Goal: Task Accomplishment & Management: Manage account settings

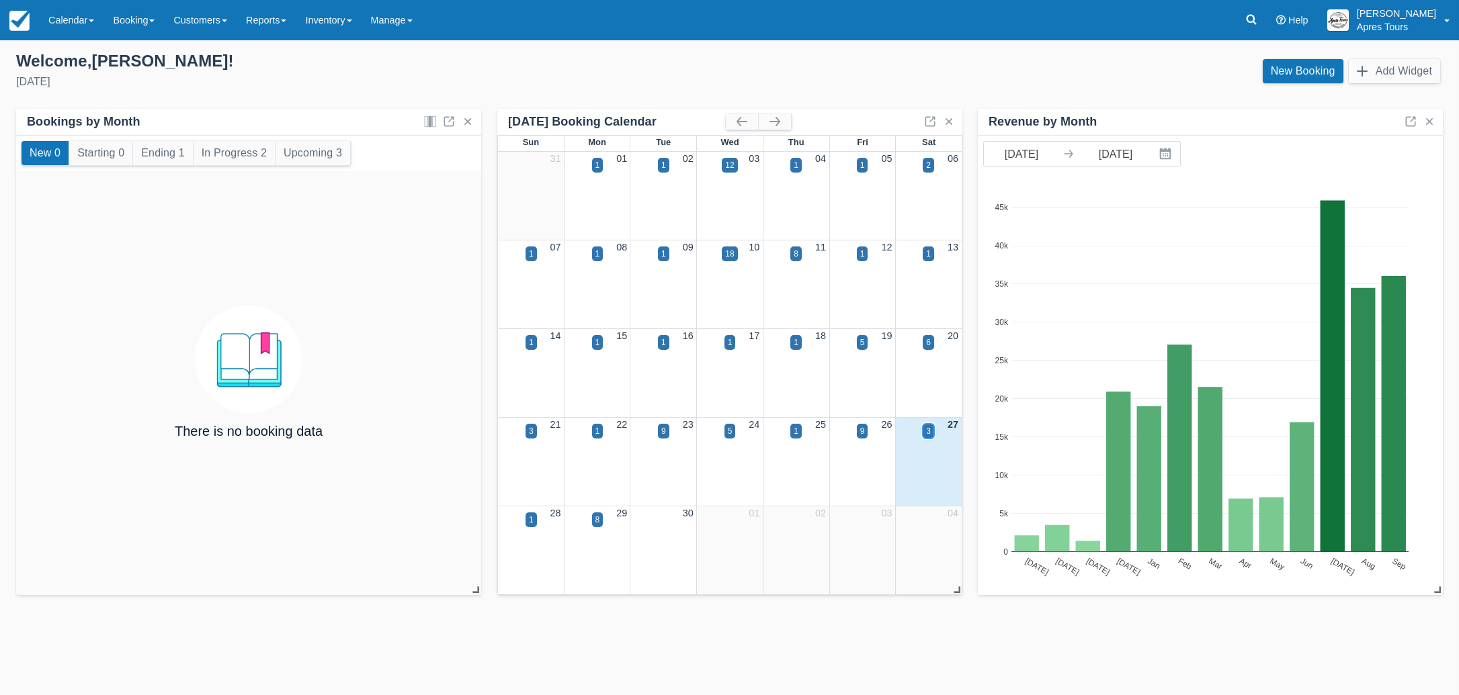
click at [930, 430] on div "3" at bounding box center [928, 431] width 5 height 12
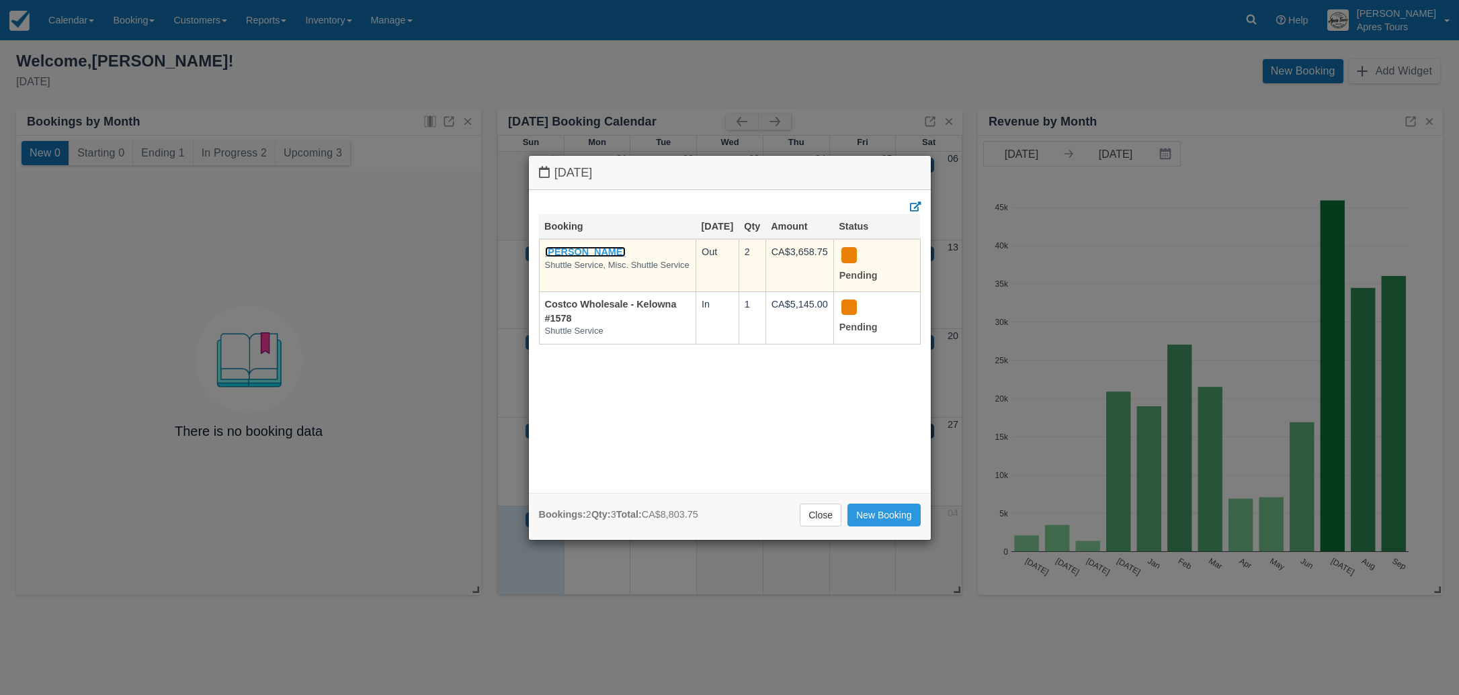
click at [571, 257] on link "Dena Barbash" at bounding box center [585, 252] width 81 height 11
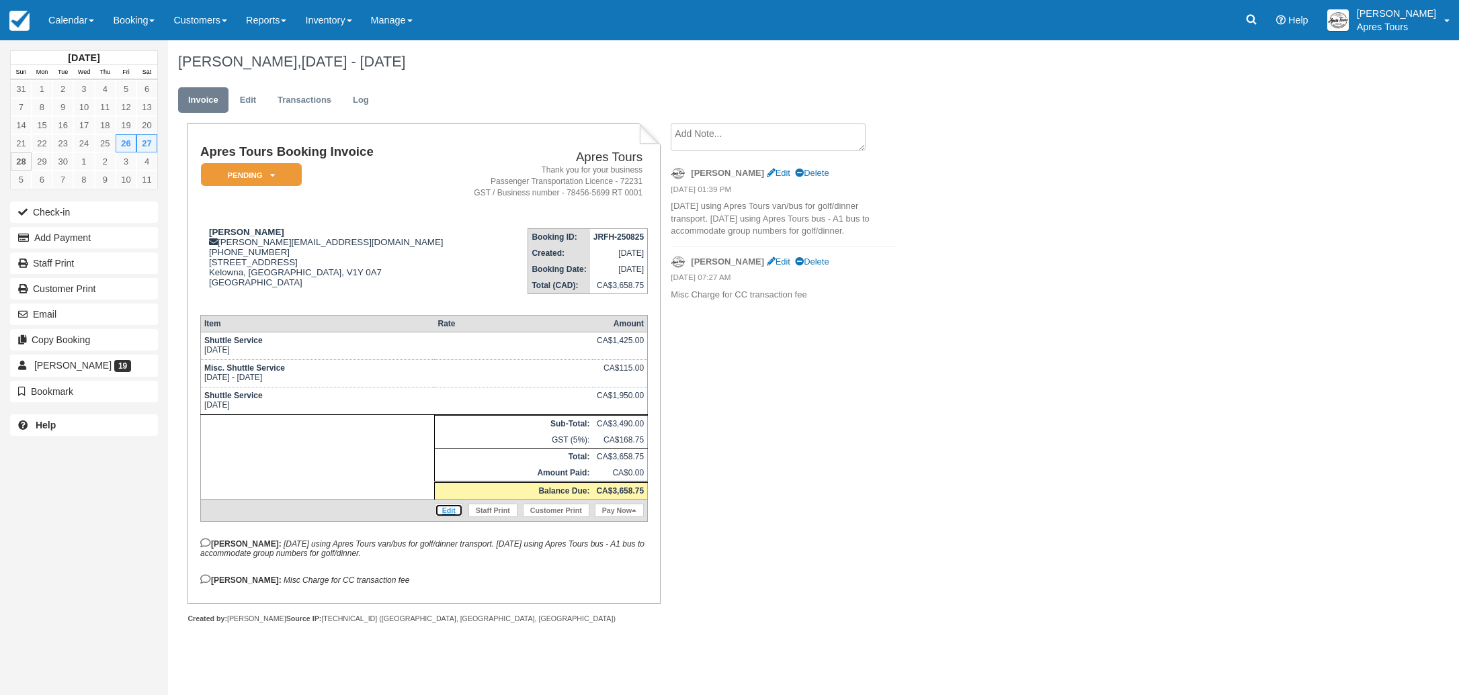
click at [446, 517] on link "Edit" at bounding box center [449, 510] width 28 height 13
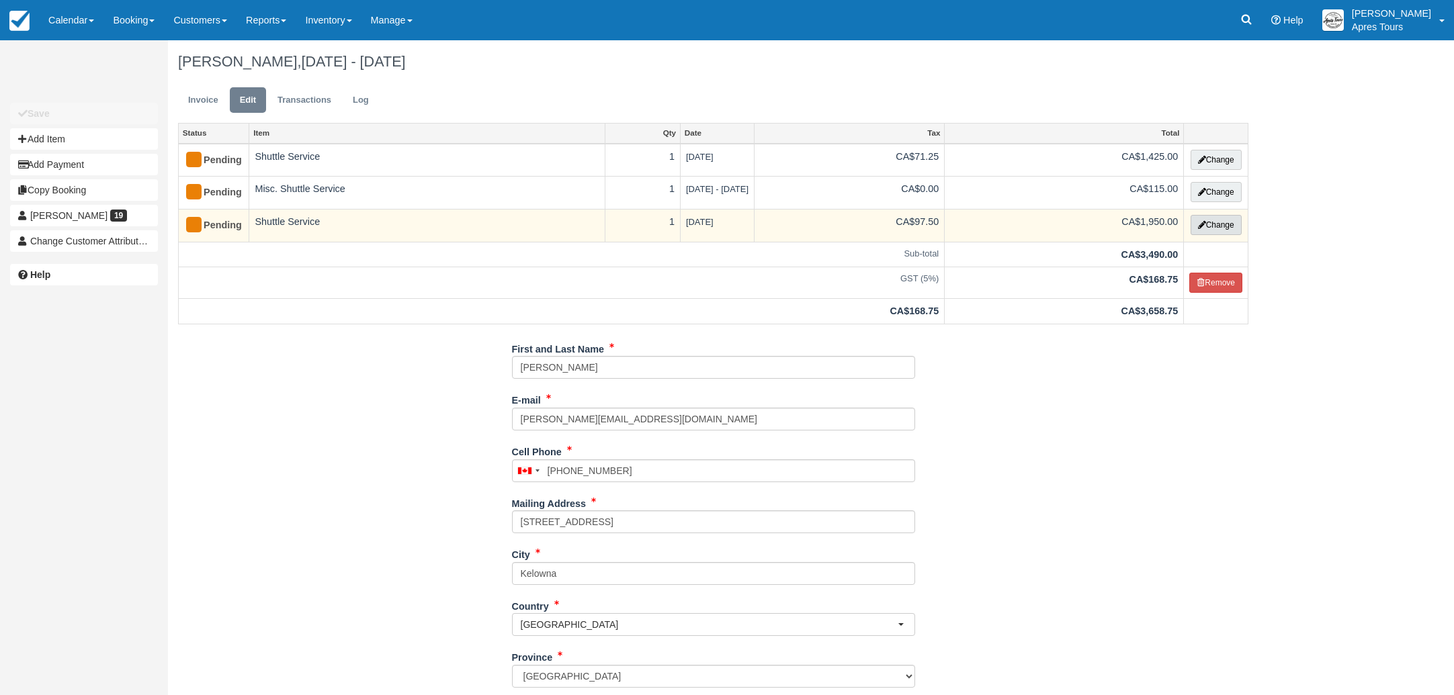
click at [1221, 226] on button "Change" at bounding box center [1216, 225] width 51 height 20
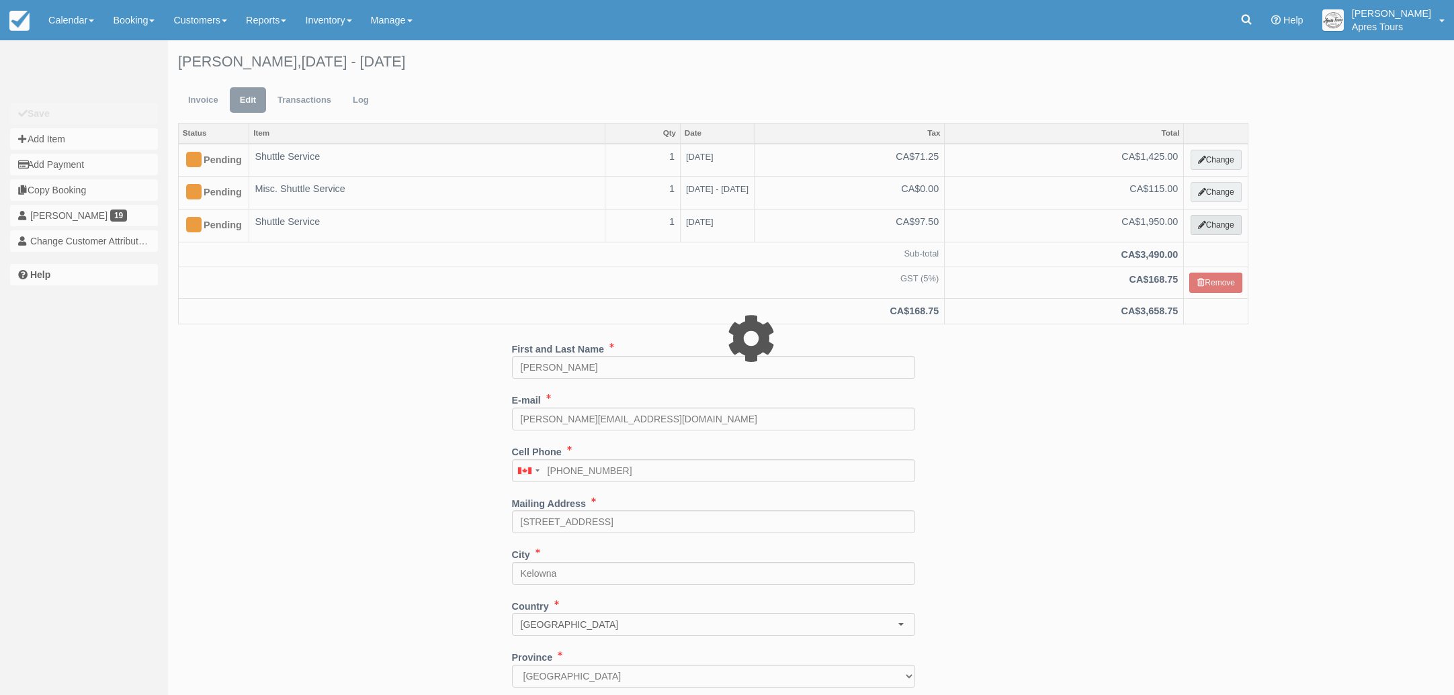
select select "4"
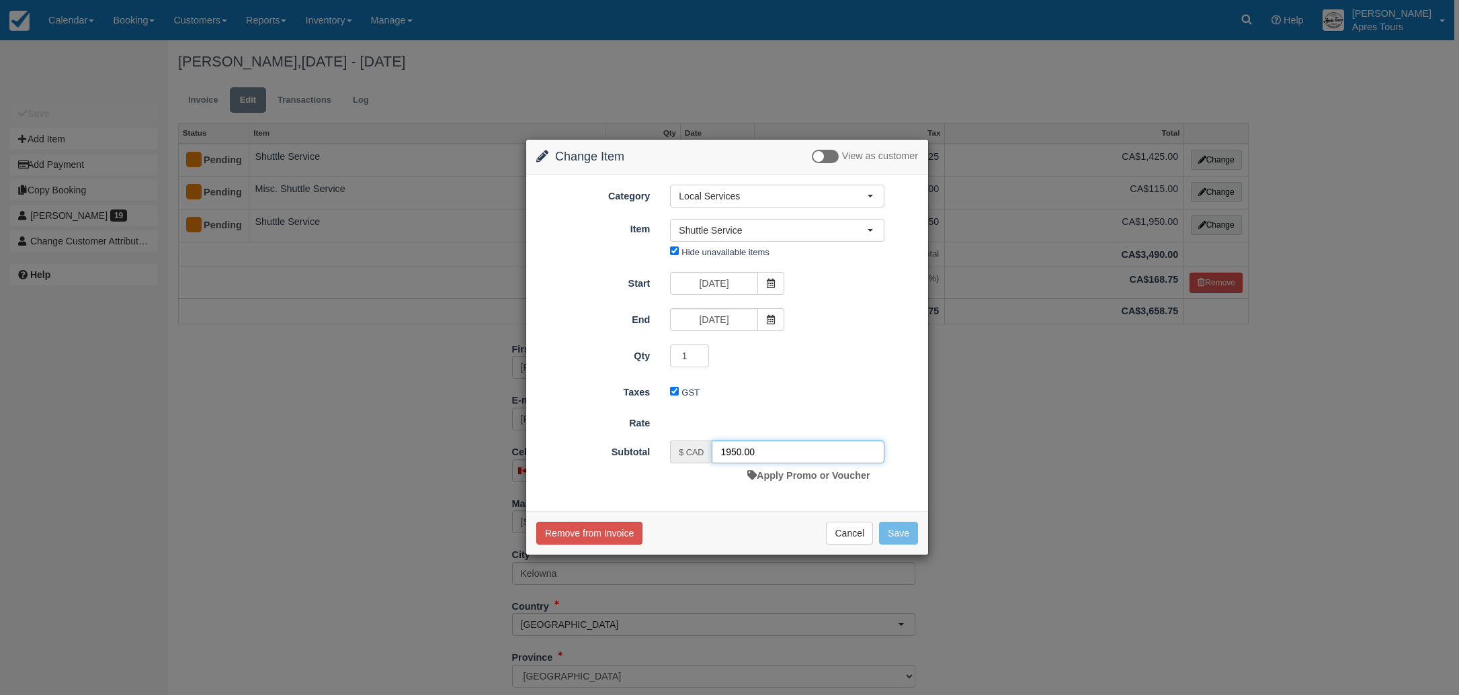
click at [730, 452] on input "1950.00" at bounding box center [798, 452] width 173 height 23
type input "2050.00"
click at [894, 538] on button "Save" at bounding box center [898, 536] width 39 height 23
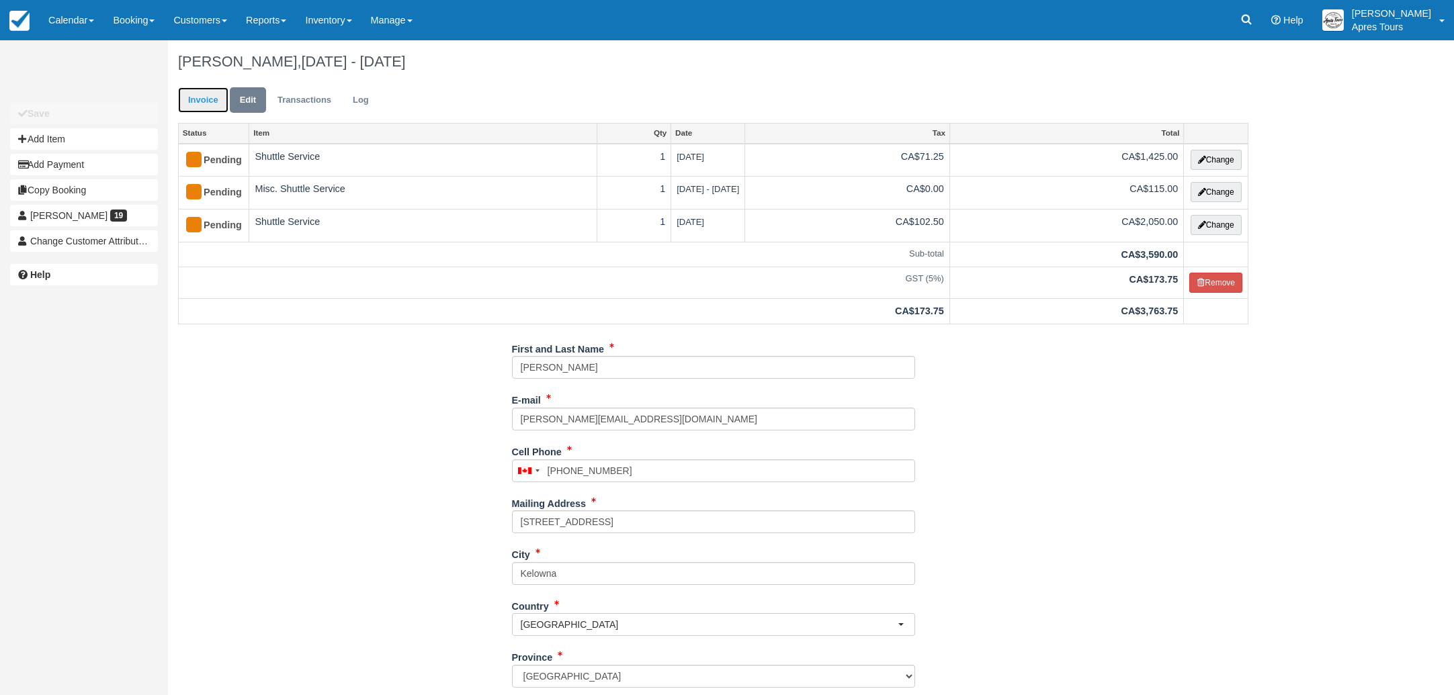
click at [208, 100] on link "Invoice" at bounding box center [203, 100] width 50 height 26
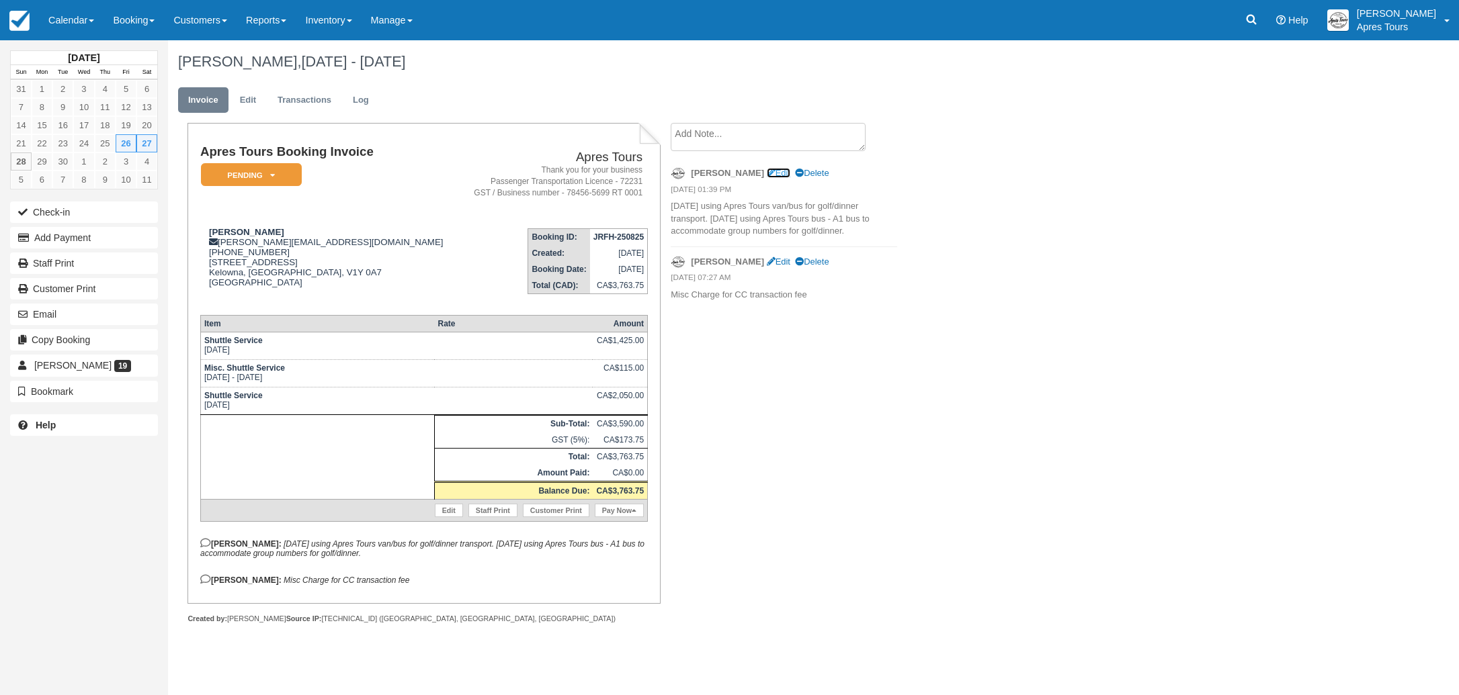
click at [767, 175] on link "Edit" at bounding box center [779, 173] width 24 height 10
type textarea "[DATE] using Apres Tours van/bus for golf/dinner transport. [DATE] using Apres …"
checkbox input "true"
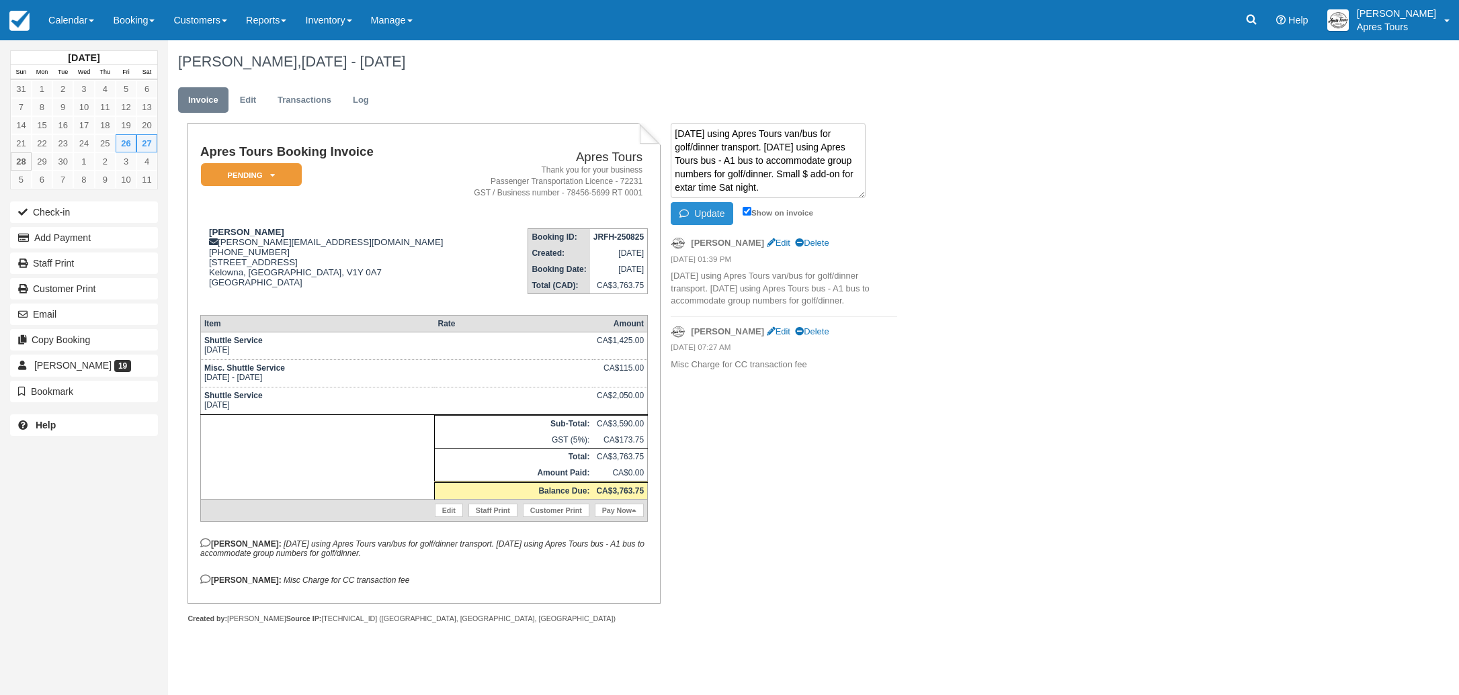
click at [697, 213] on button "Update" at bounding box center [702, 213] width 62 height 23
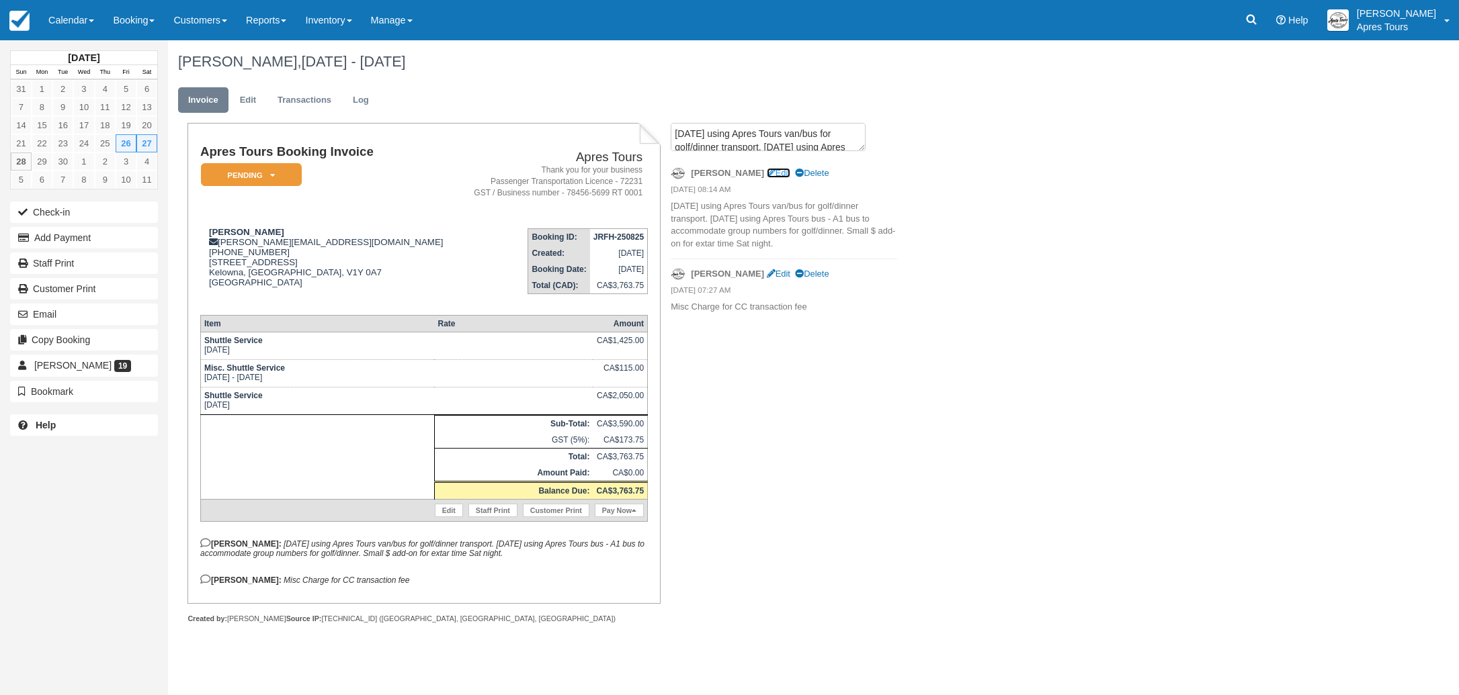
click at [767, 172] on link "Edit" at bounding box center [779, 173] width 24 height 10
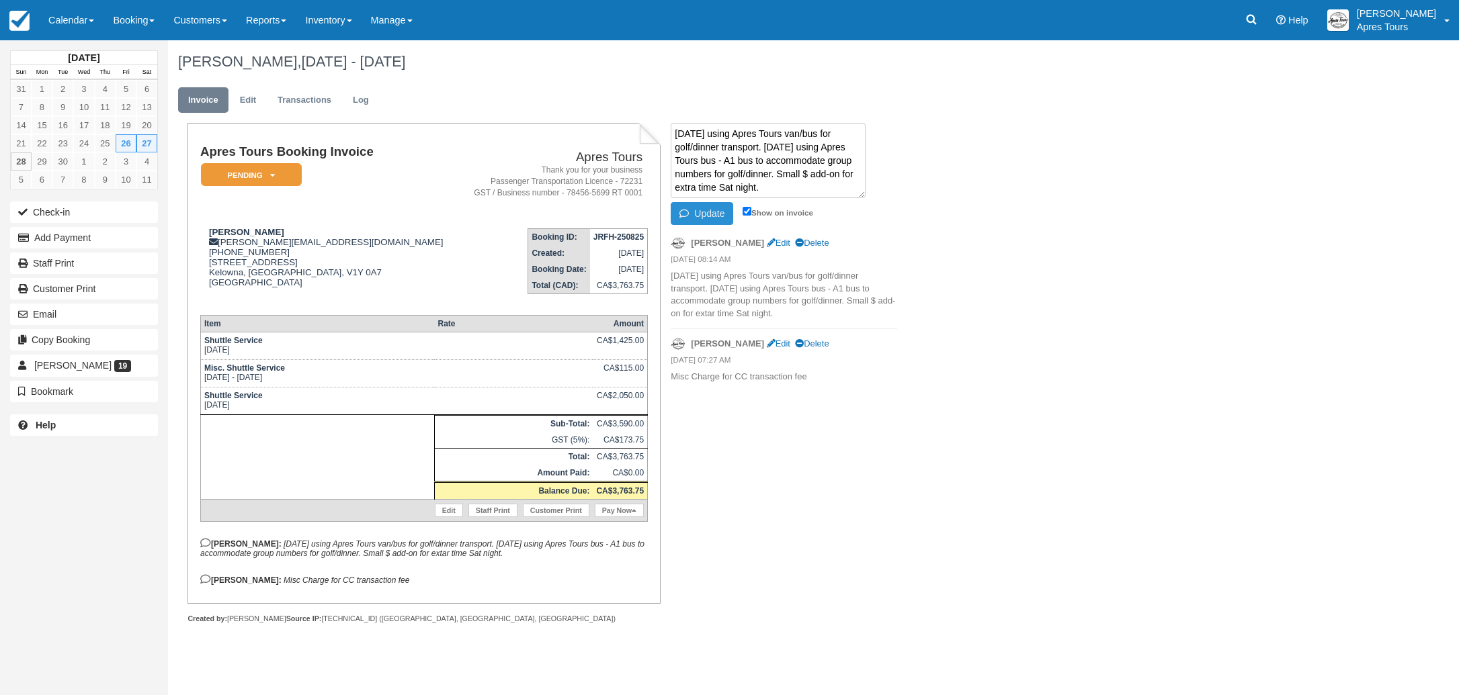
type textarea "[DATE] using Apres Tours van/bus for golf/dinner transport. [DATE] using Apres …"
click at [703, 220] on button "Update" at bounding box center [702, 213] width 62 height 23
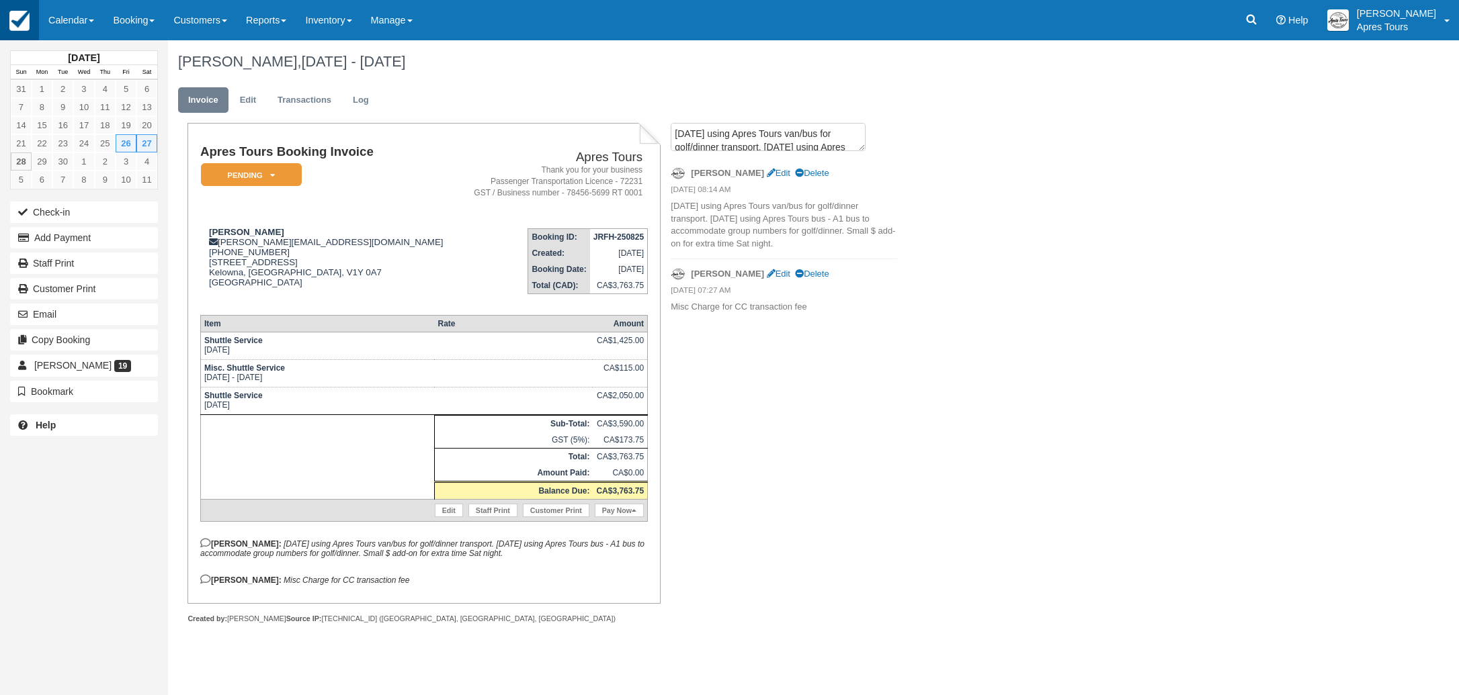
click at [19, 18] on img at bounding box center [19, 21] width 20 height 20
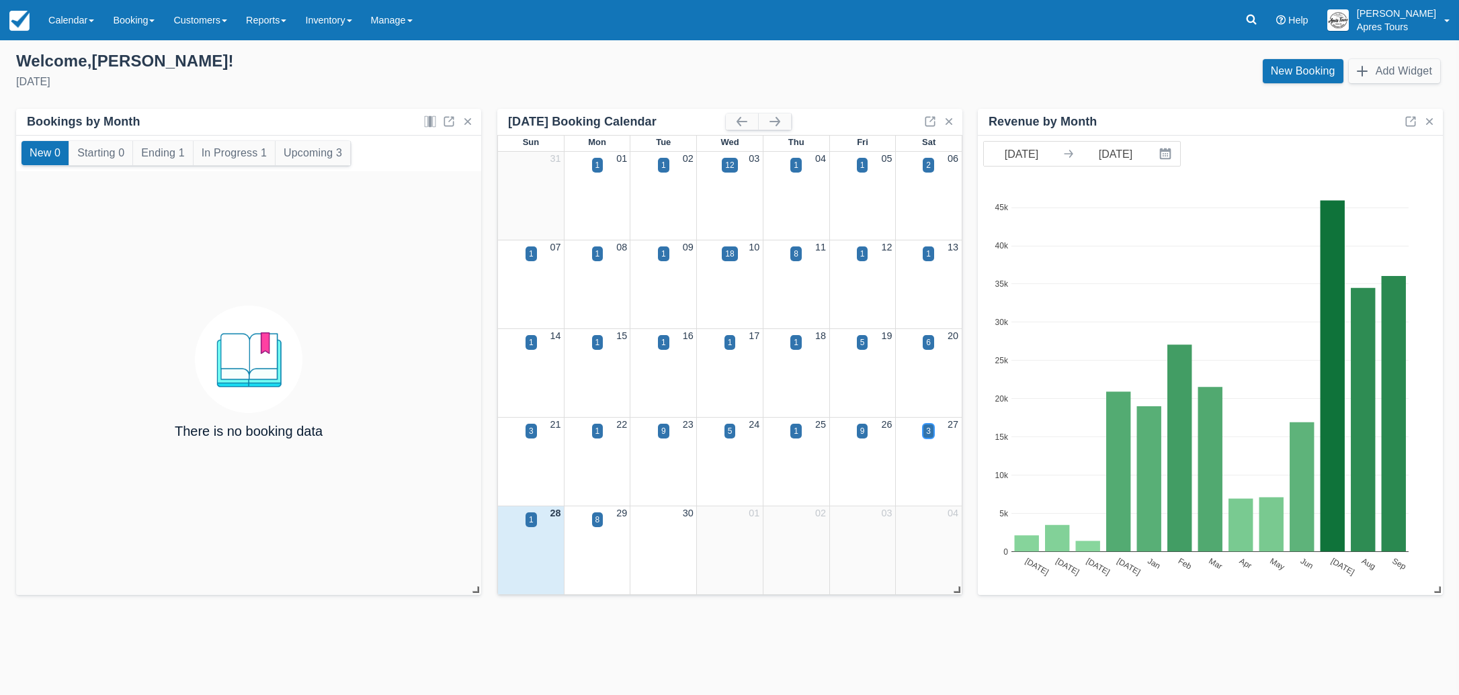
click at [927, 430] on div "3" at bounding box center [928, 431] width 5 height 12
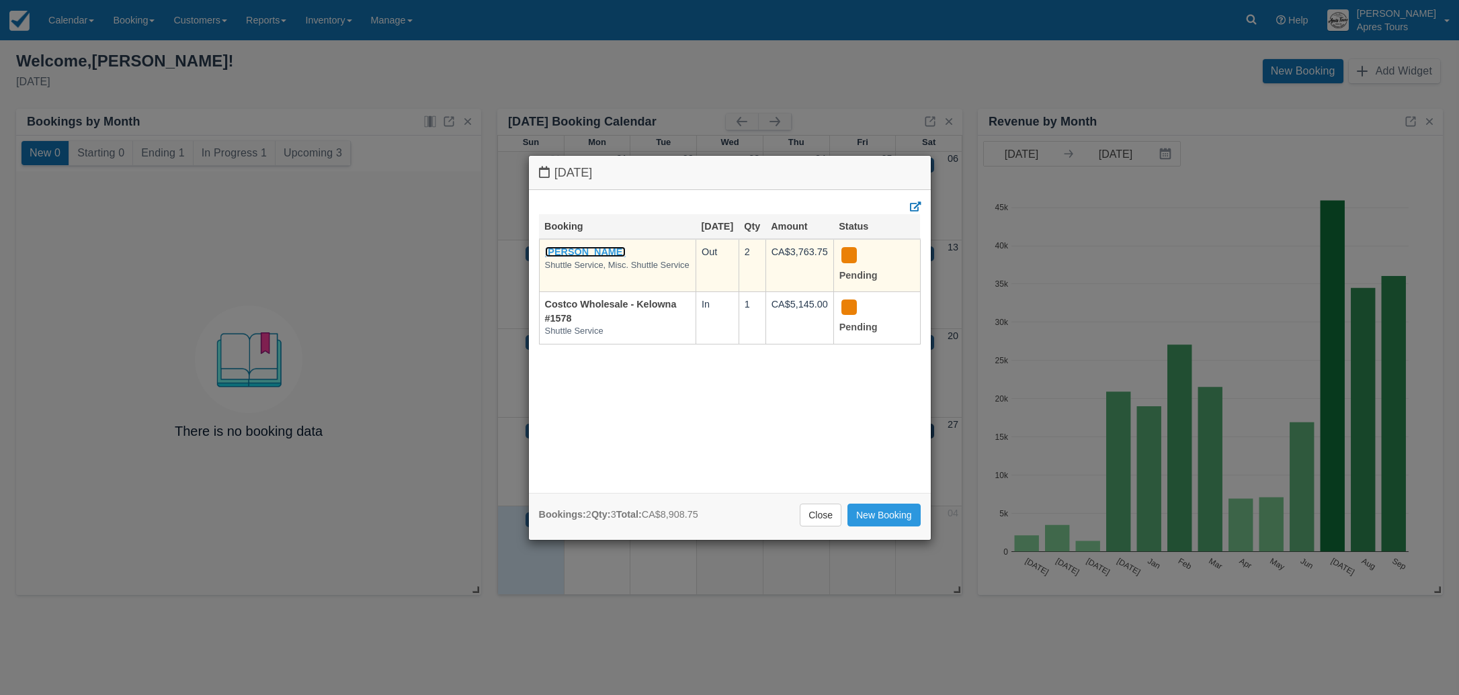
click at [579, 257] on link "[PERSON_NAME]" at bounding box center [585, 252] width 81 height 11
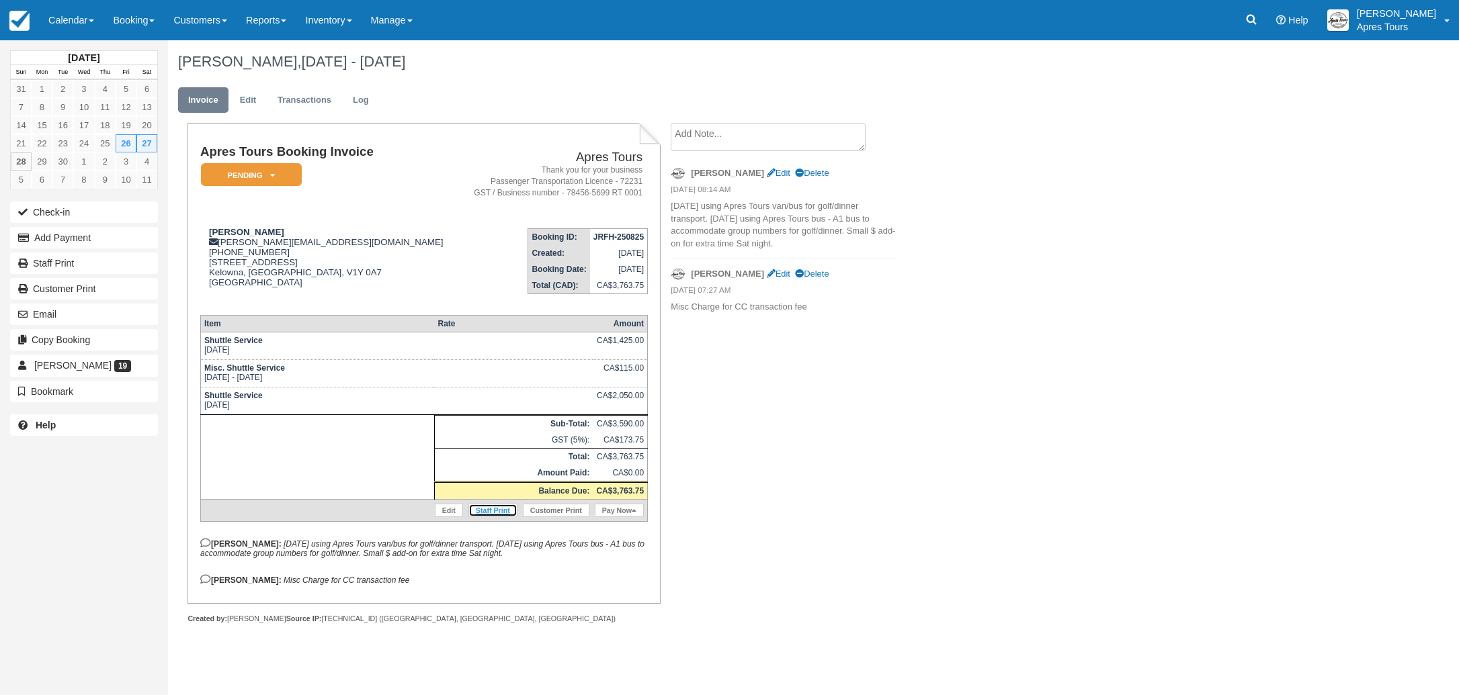
click at [488, 517] on link "Staff Print" at bounding box center [492, 510] width 49 height 13
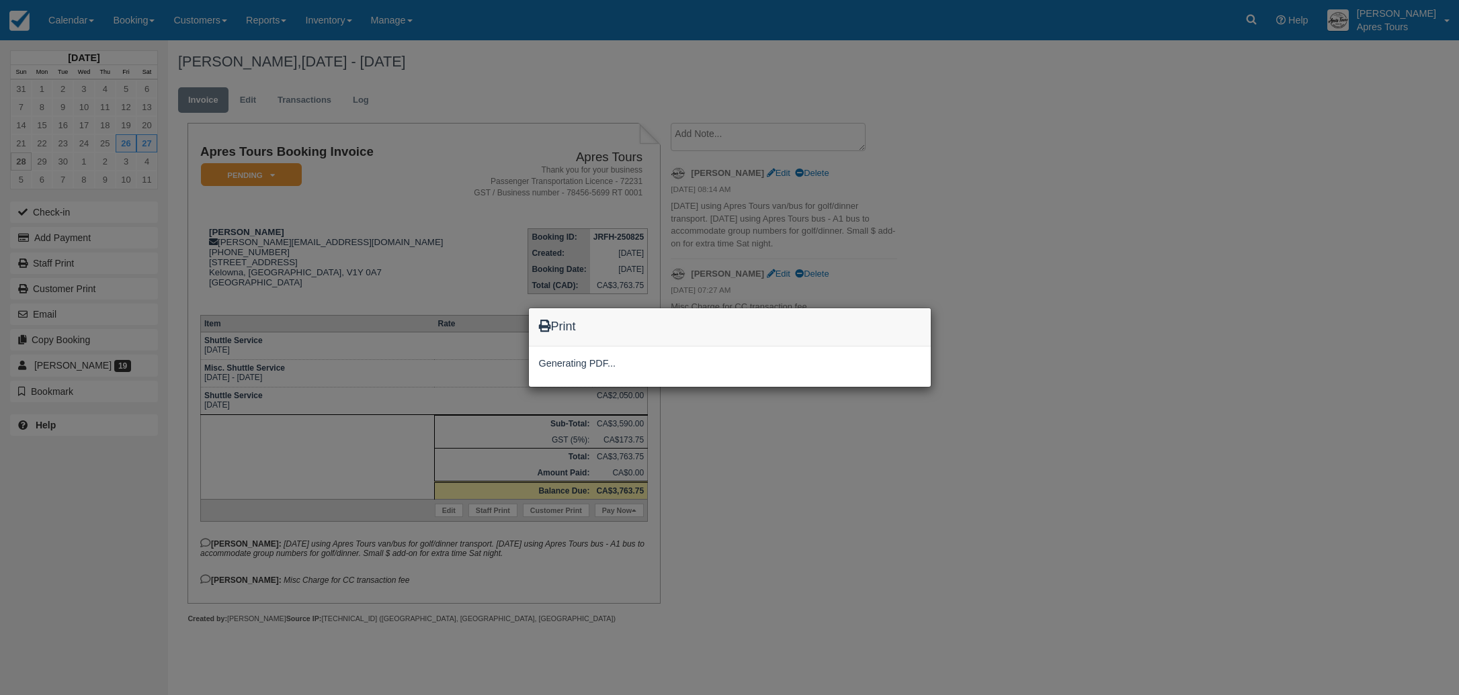
click at [1038, 163] on div "Print Generating PDF..." at bounding box center [729, 347] width 1459 height 695
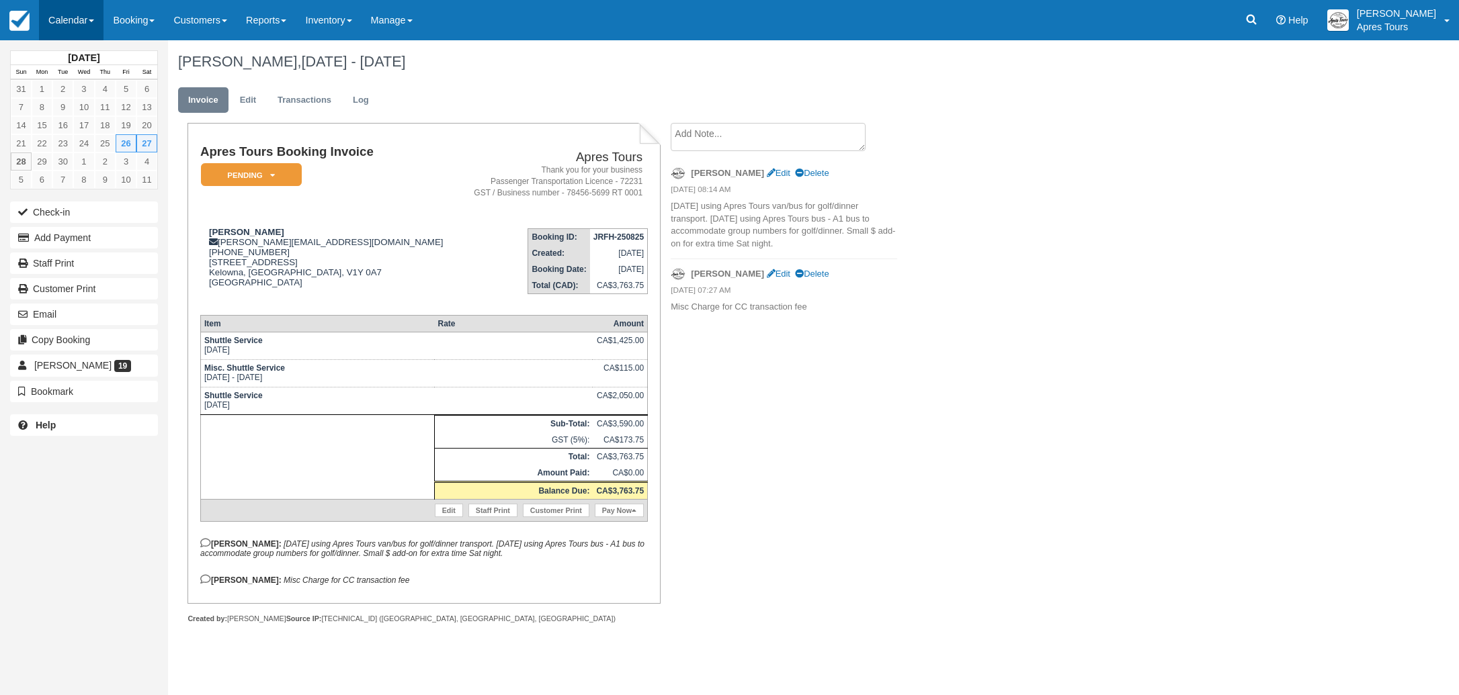
click at [61, 17] on link "Calendar" at bounding box center [71, 20] width 65 height 40
click at [77, 127] on link "Month" at bounding box center [93, 127] width 106 height 28
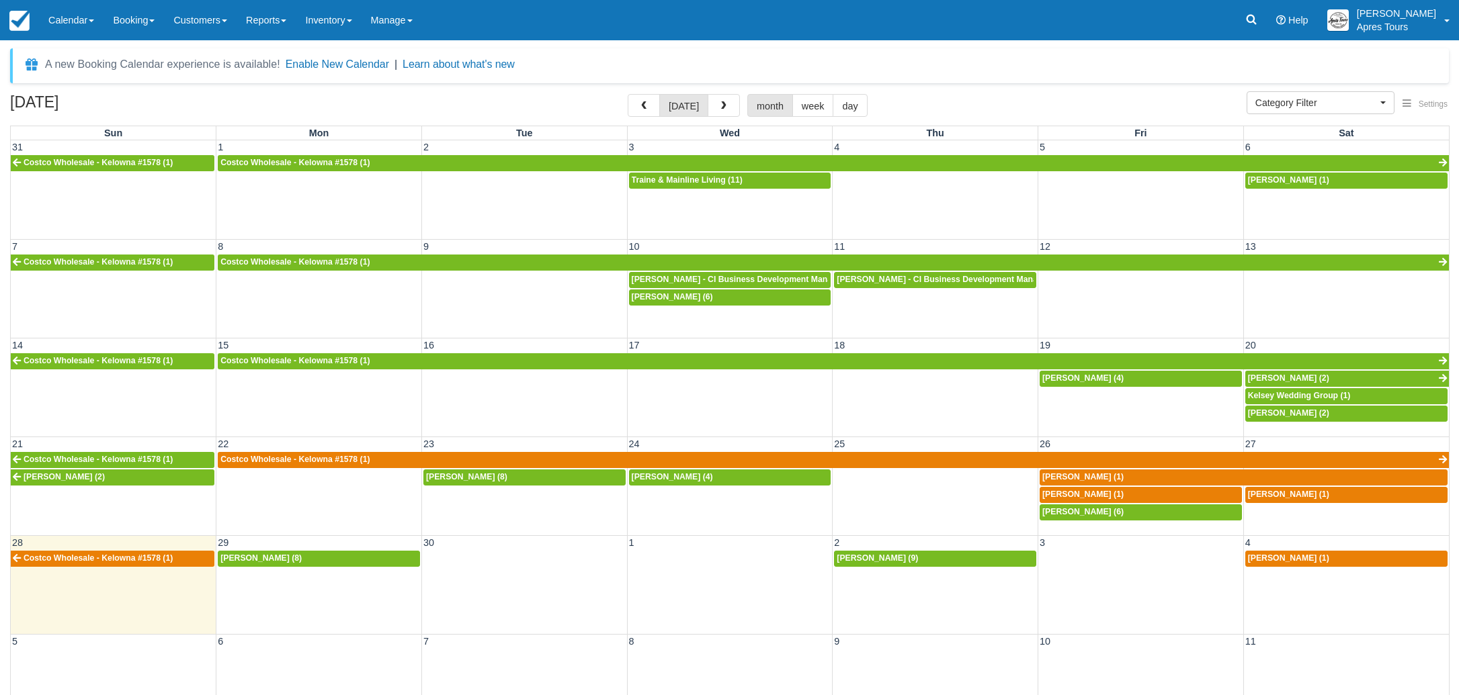
select select
click at [303, 600] on div "28 29 30 1 2 3 4 Costco Wholesale - Kelowna #1578 (1) [PERSON_NAME] (8) [PERSON…" at bounding box center [730, 585] width 1438 height 99
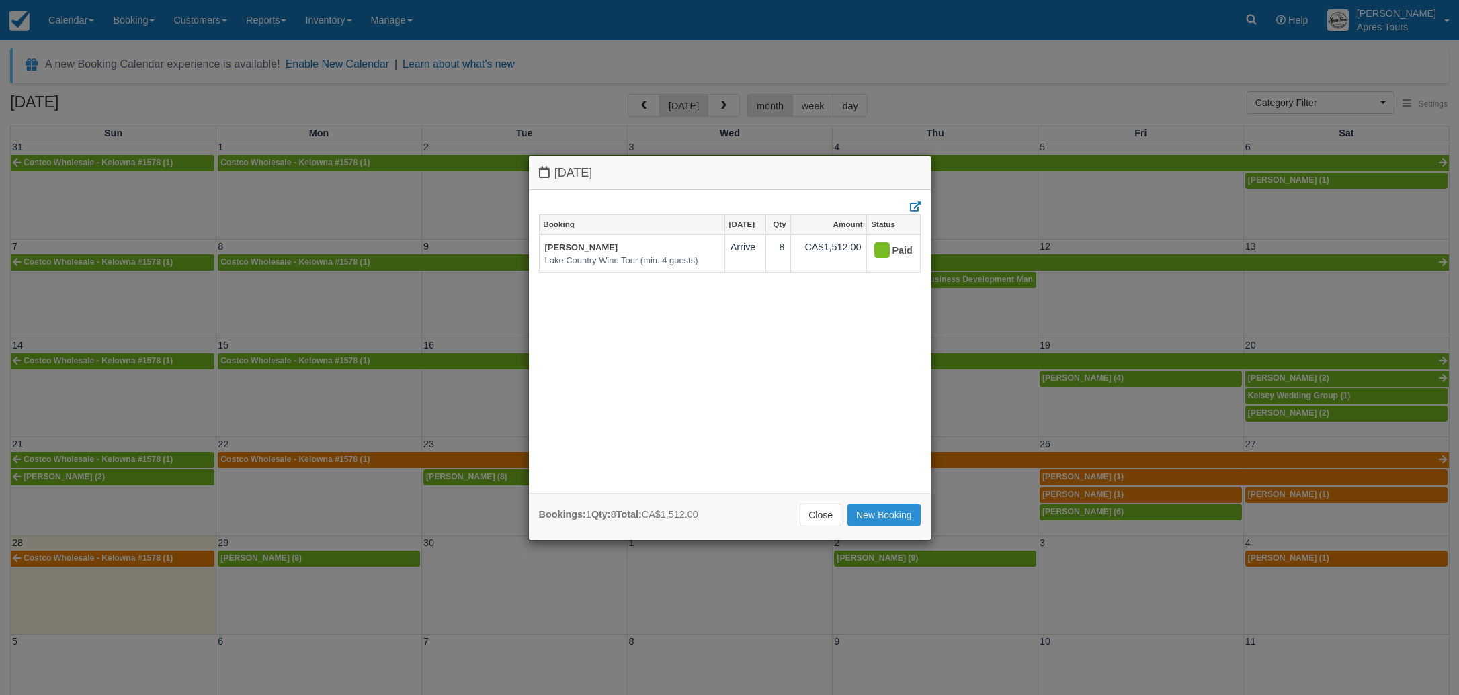
click at [898, 511] on link "New Booking" at bounding box center [883, 515] width 73 height 23
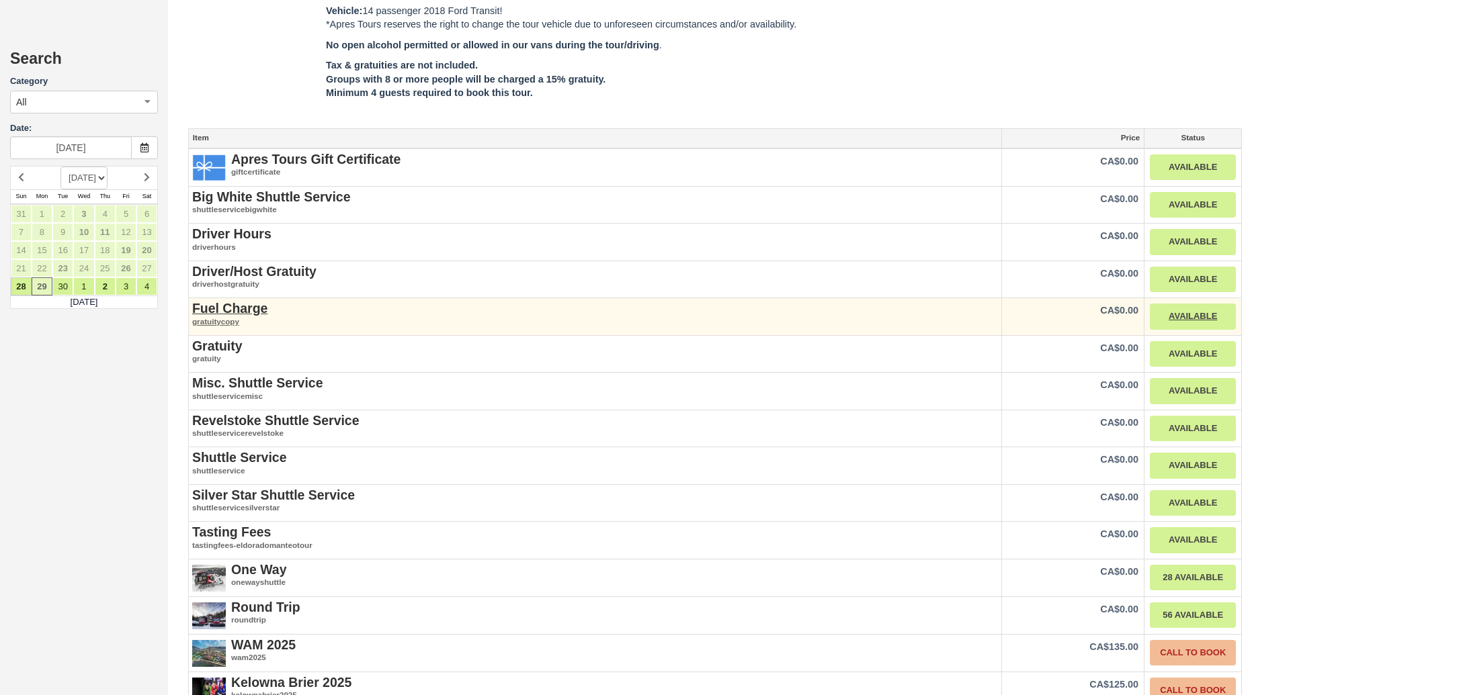
scroll to position [1424, 0]
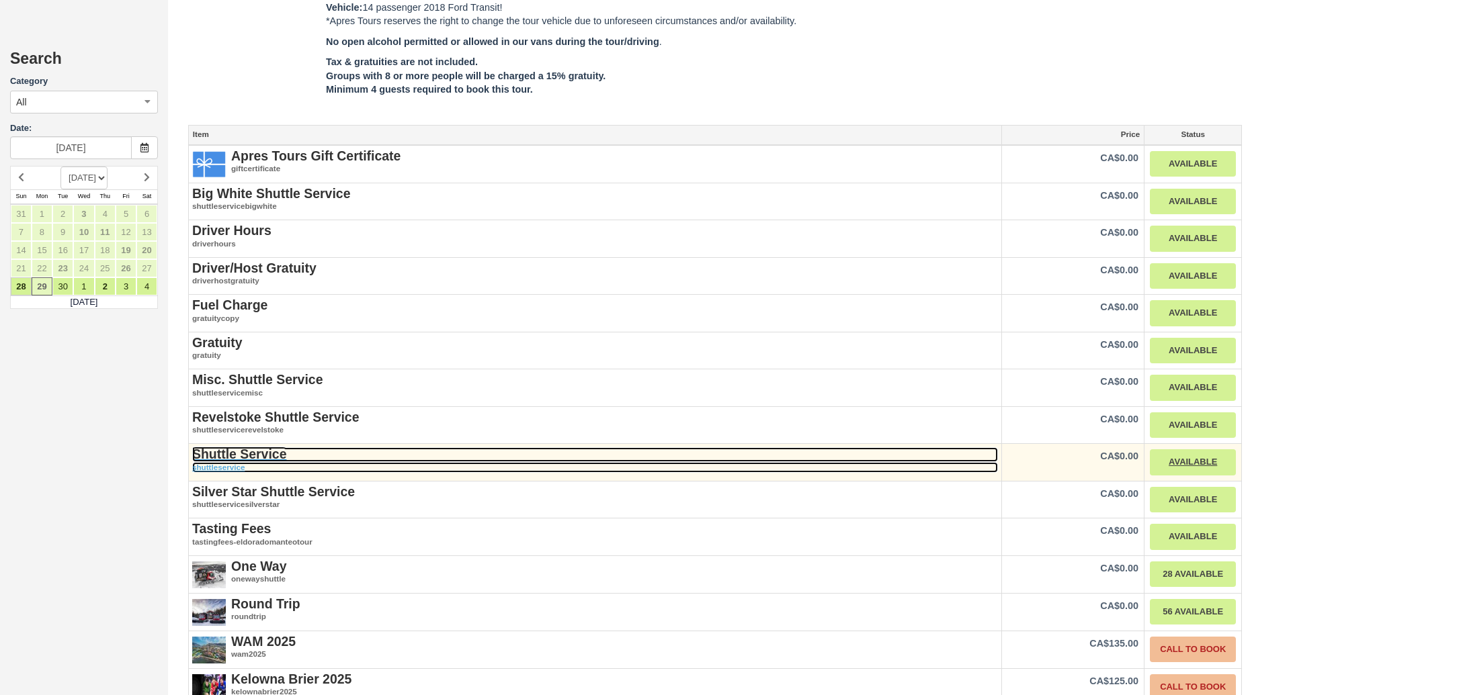
click at [231, 447] on strong "Shuttle Service" at bounding box center [239, 454] width 94 height 15
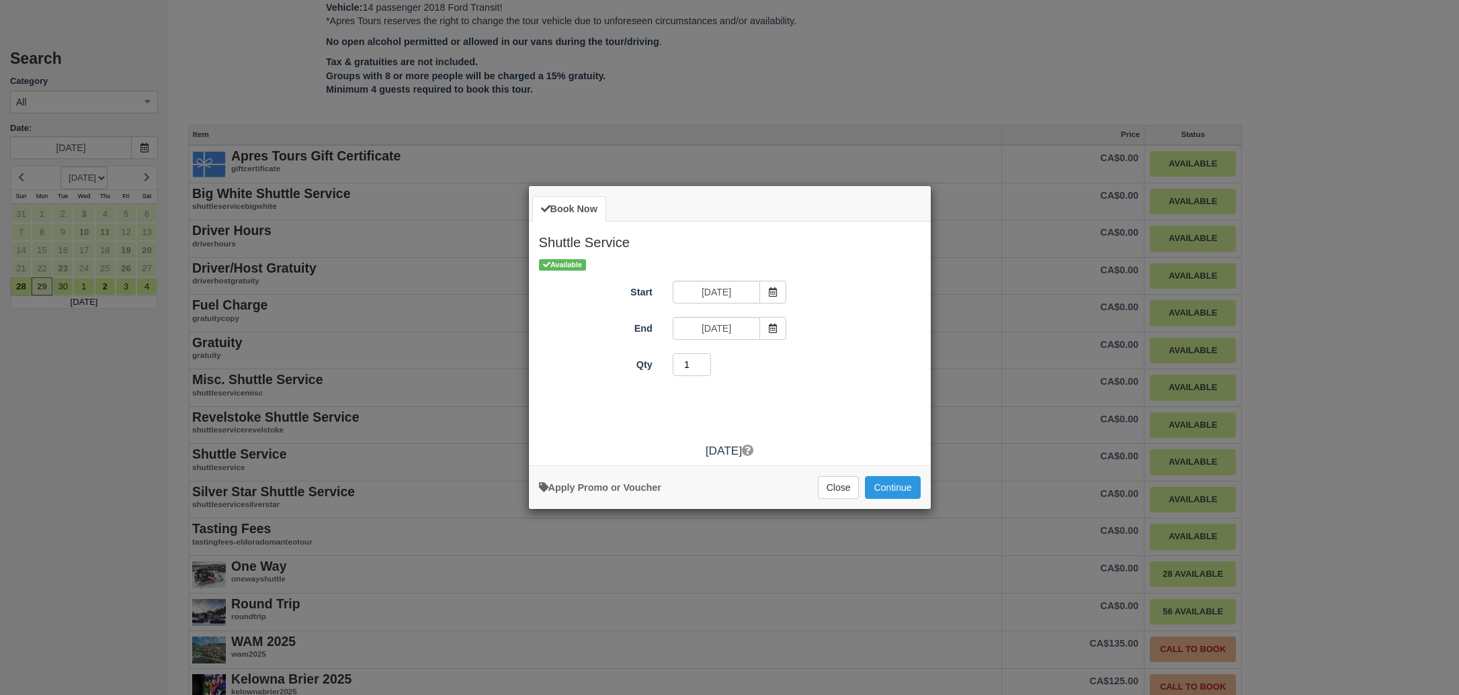
type input "1"
click at [706, 368] on input "1" at bounding box center [692, 364] width 39 height 23
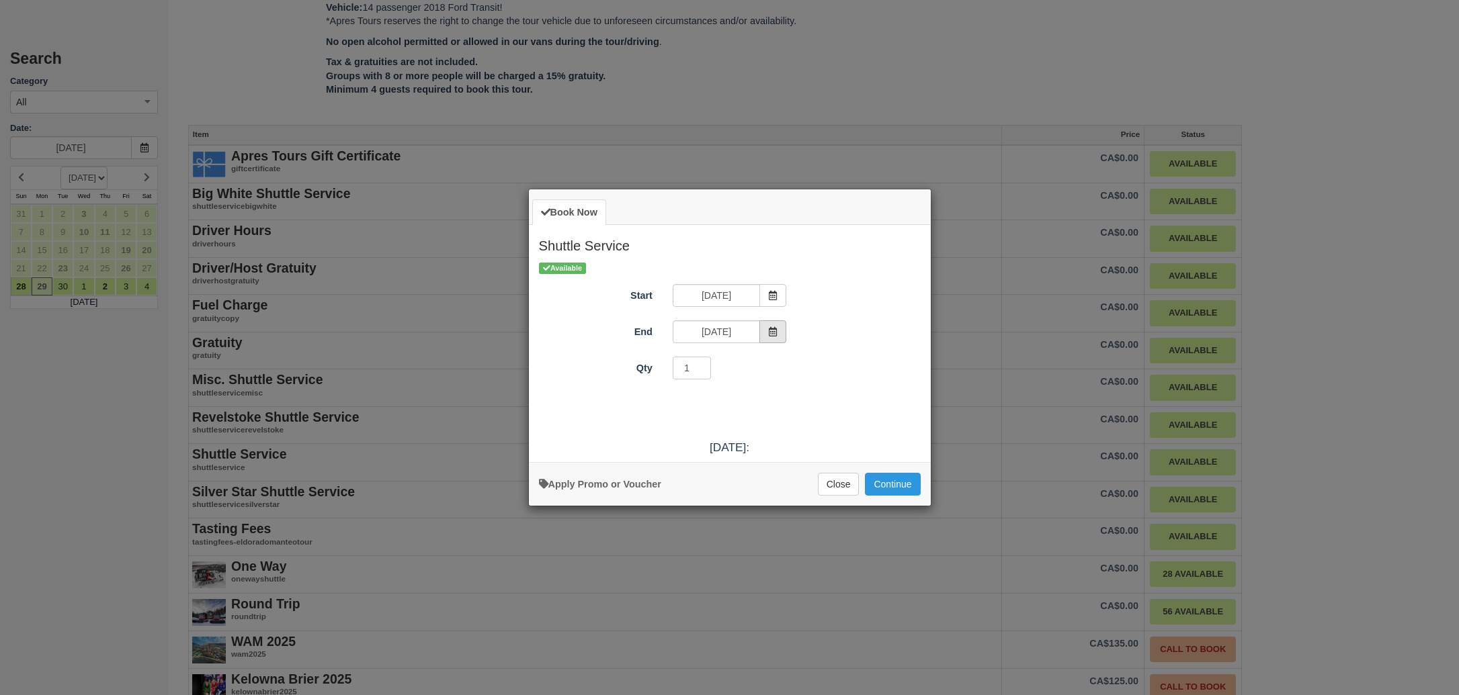
click at [769, 335] on icon "Item Modal" at bounding box center [772, 331] width 9 height 9
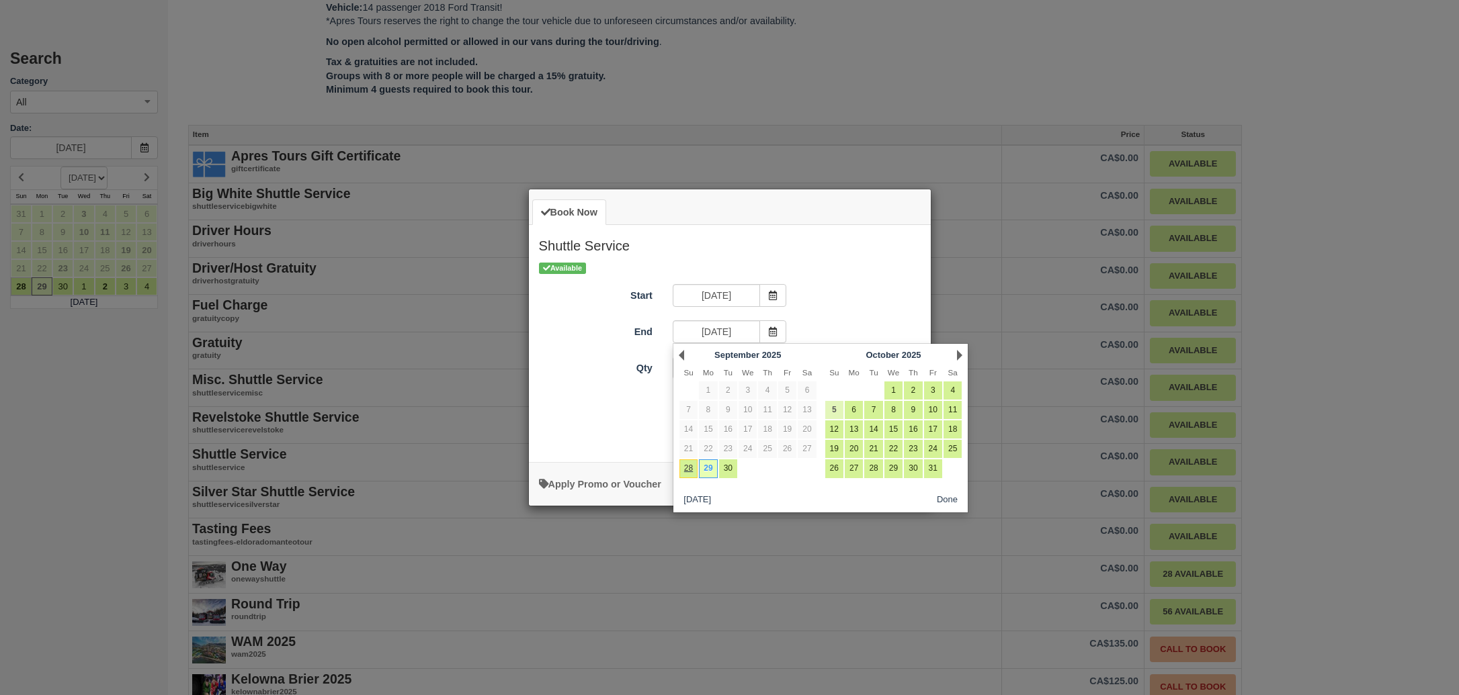
scroll to position [0, 0]
click at [835, 411] on link "5" at bounding box center [834, 410] width 18 height 18
type input "Sun Oct 05 2025"
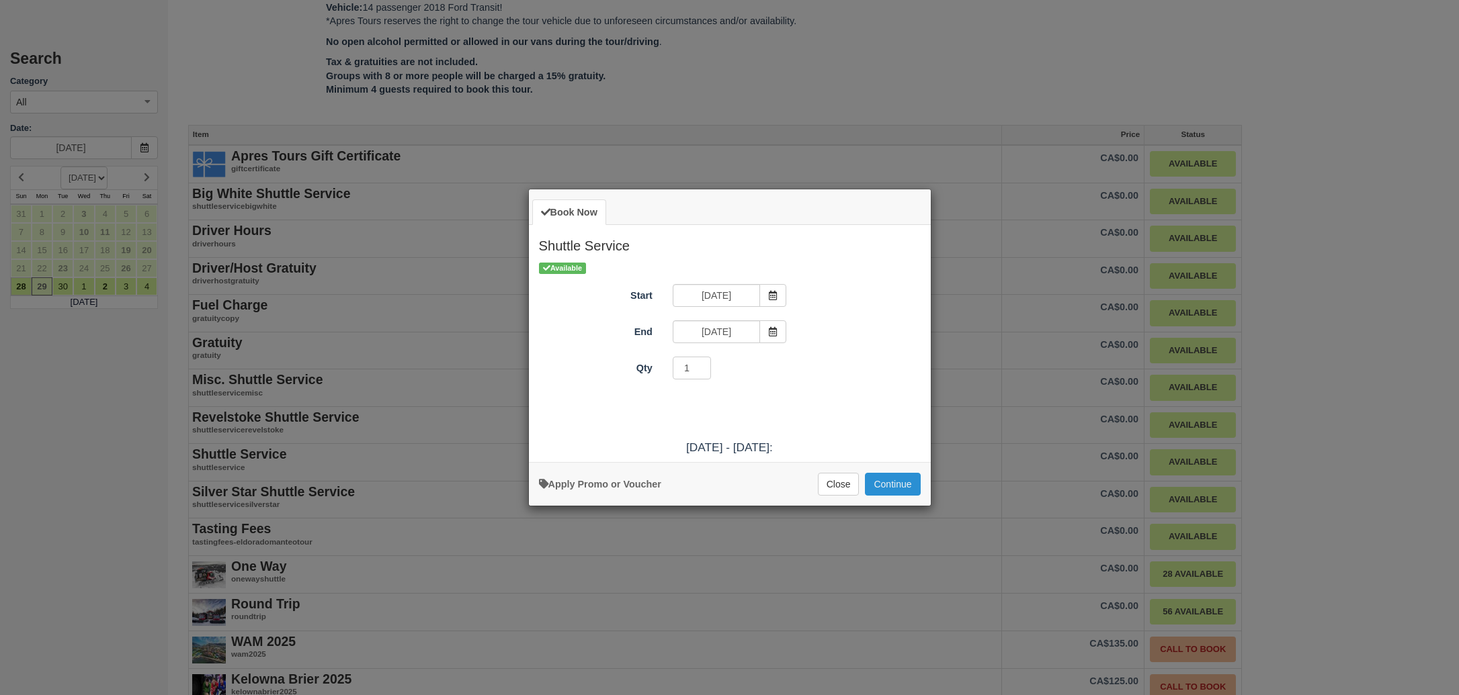
click at [903, 480] on button "Continue" at bounding box center [892, 484] width 55 height 23
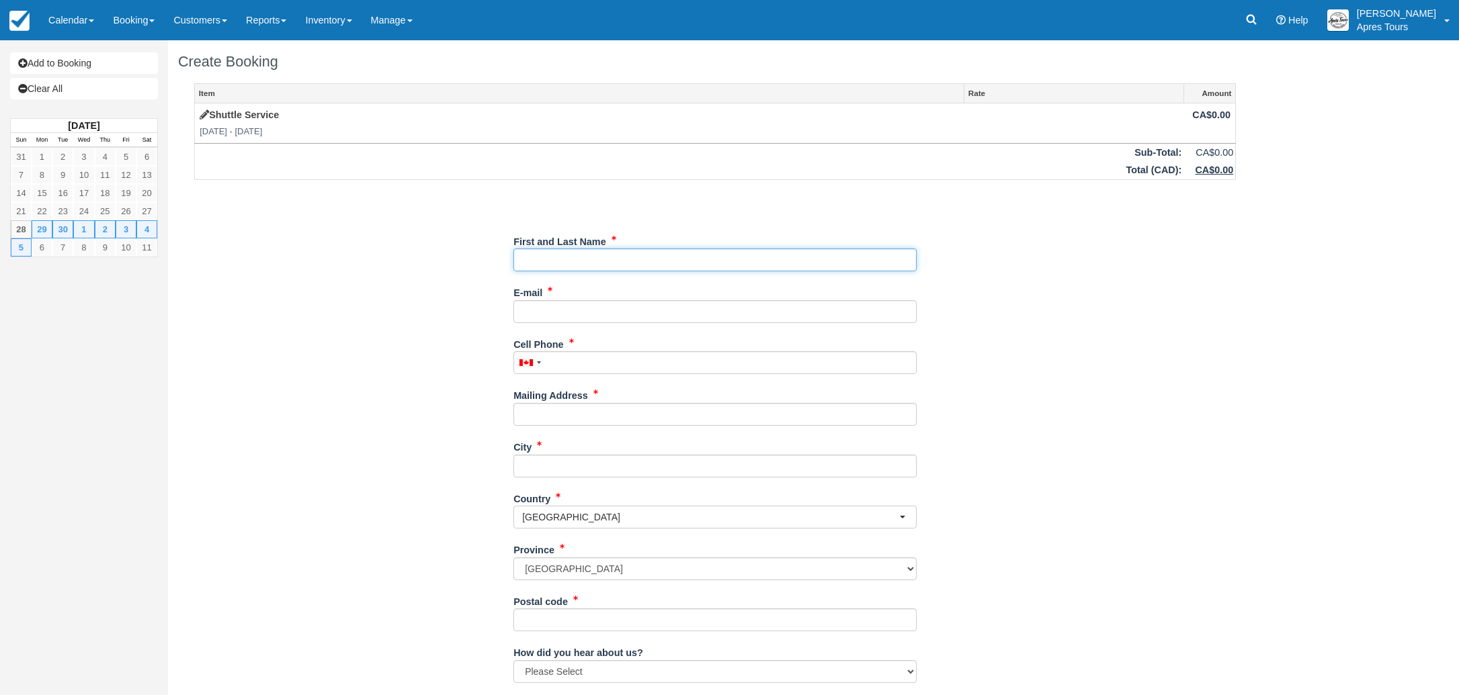
click at [691, 259] on input "First and Last Name" at bounding box center [714, 260] width 403 height 23
type input "Costco Wholesale - Kelowna #1578"
type input "[EMAIL_ADDRESS][DOMAIN_NAME]"
type input "2508705200"
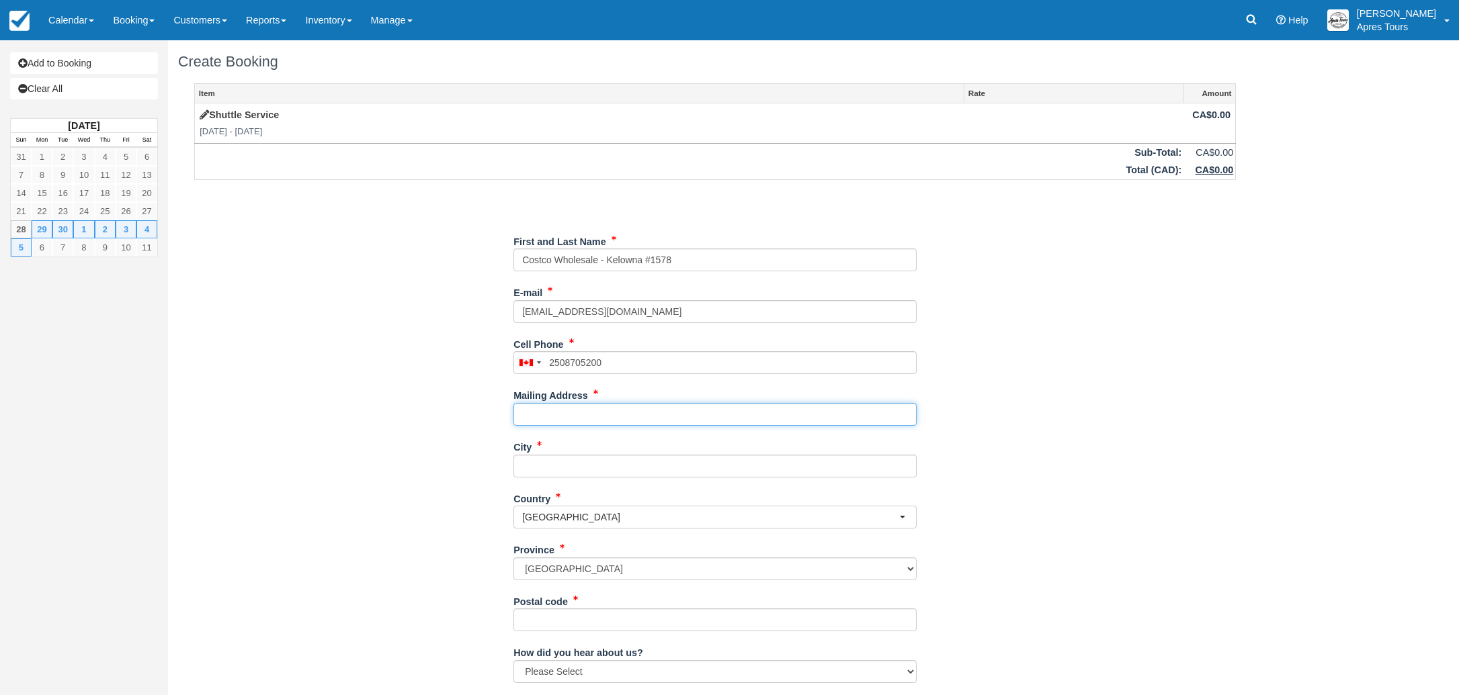
type input "[STREET_ADDRESS]"
type input "Kelowna"
type input "V1X oB2"
type input "(250) 870-5200"
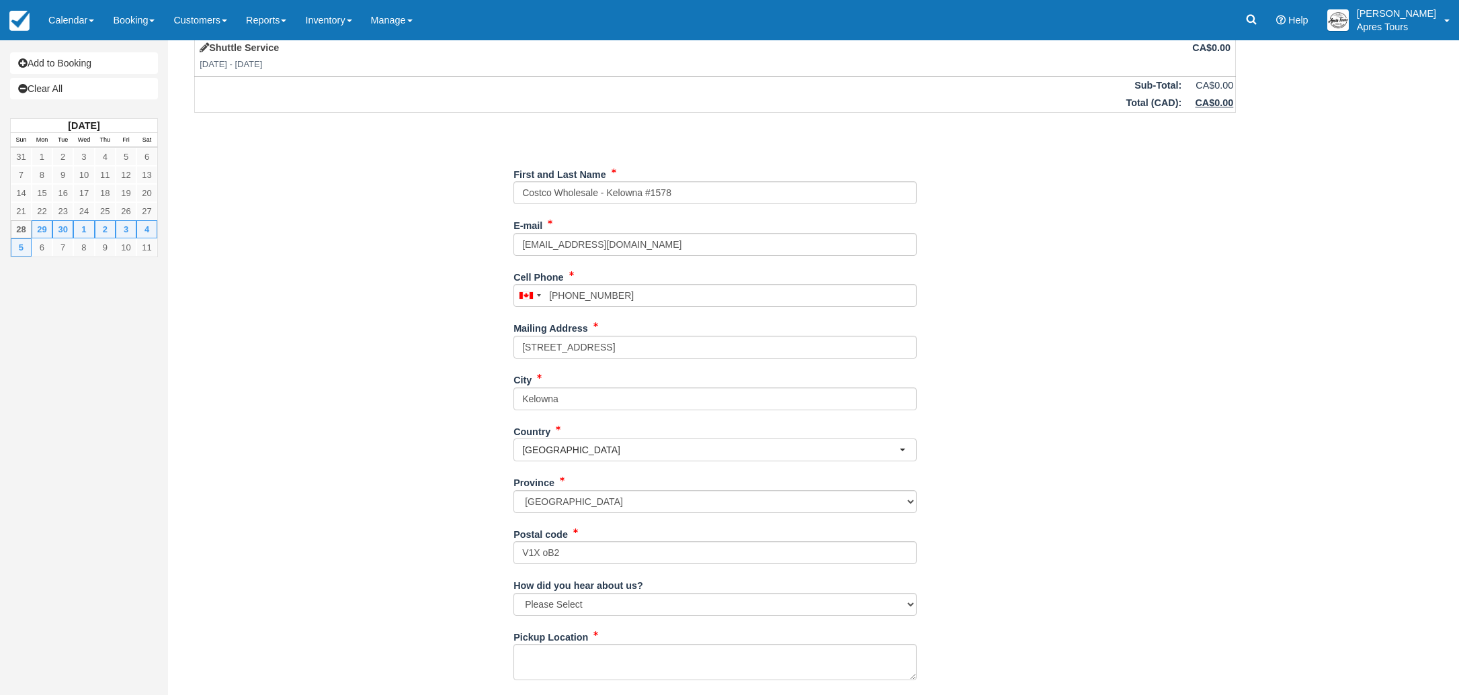
scroll to position [127, 0]
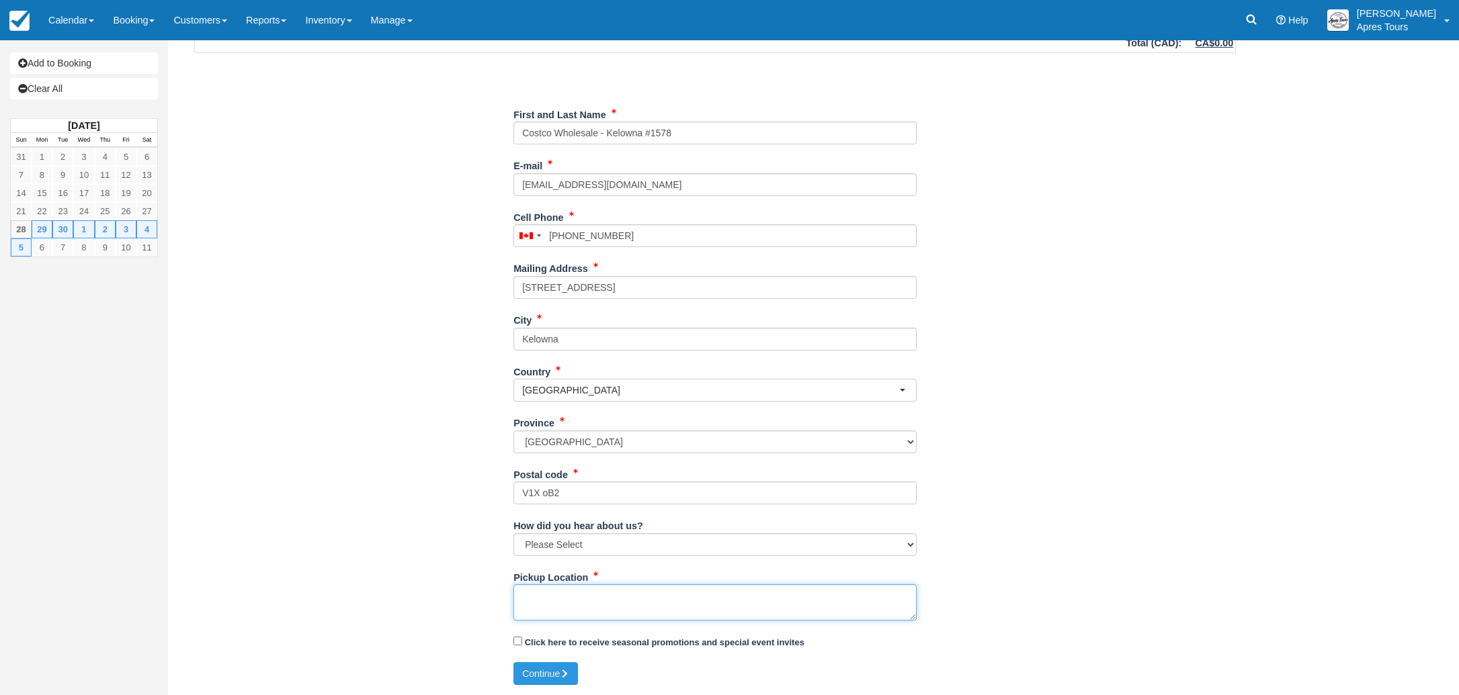
click at [543, 597] on textarea "Pickup Location" at bounding box center [714, 603] width 403 height 36
type textarea "Apres Tours shuttle for Sept 29th-Oct 5th"
click at [536, 671] on button "Continue" at bounding box center [545, 674] width 65 height 23
type input "[PHONE_NUMBER]"
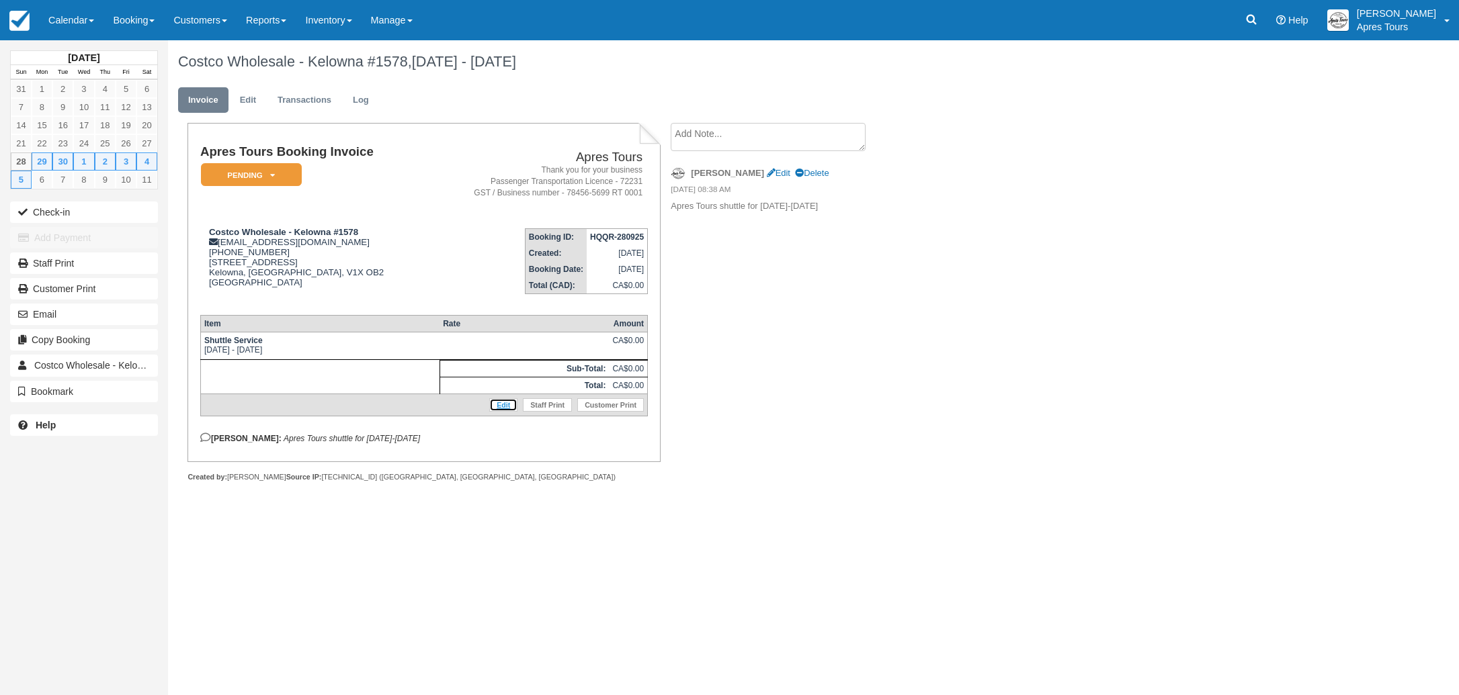
click at [500, 410] on link "Edit" at bounding box center [503, 404] width 28 height 13
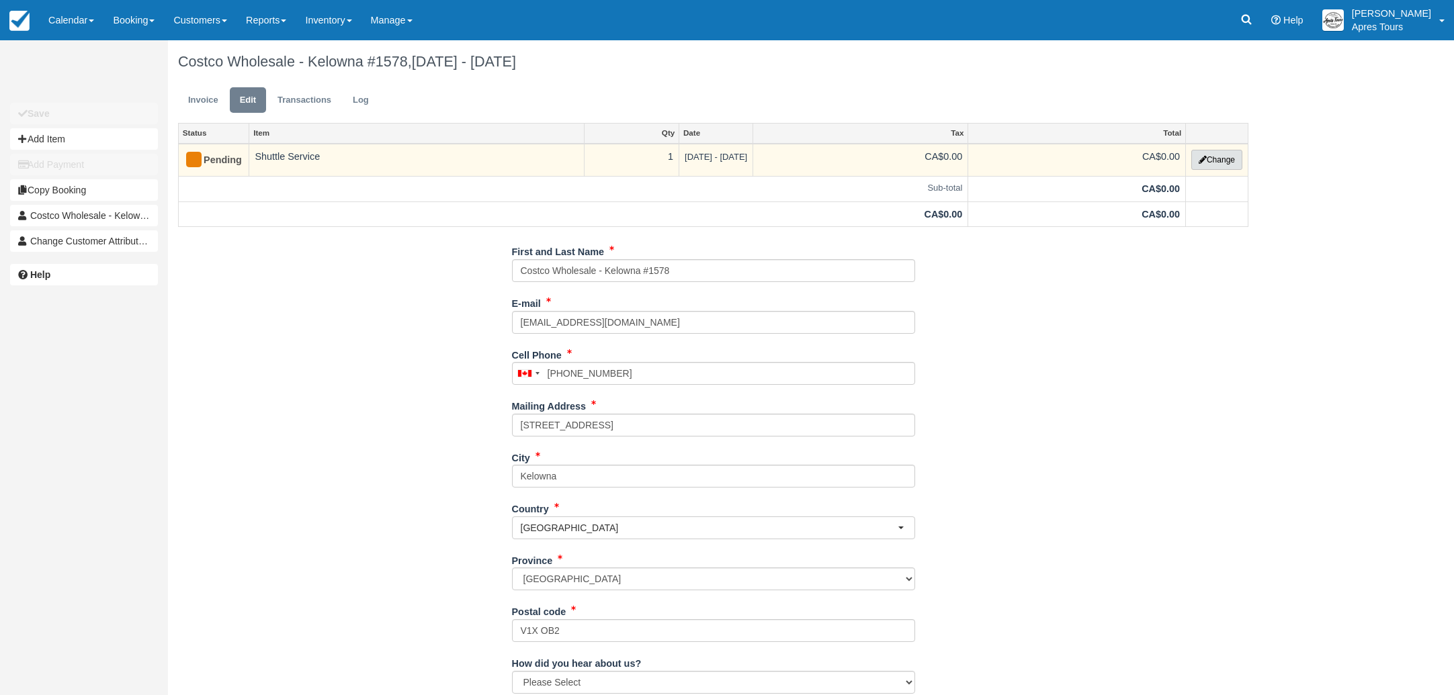
click at [1215, 158] on button "Change" at bounding box center [1216, 160] width 51 height 20
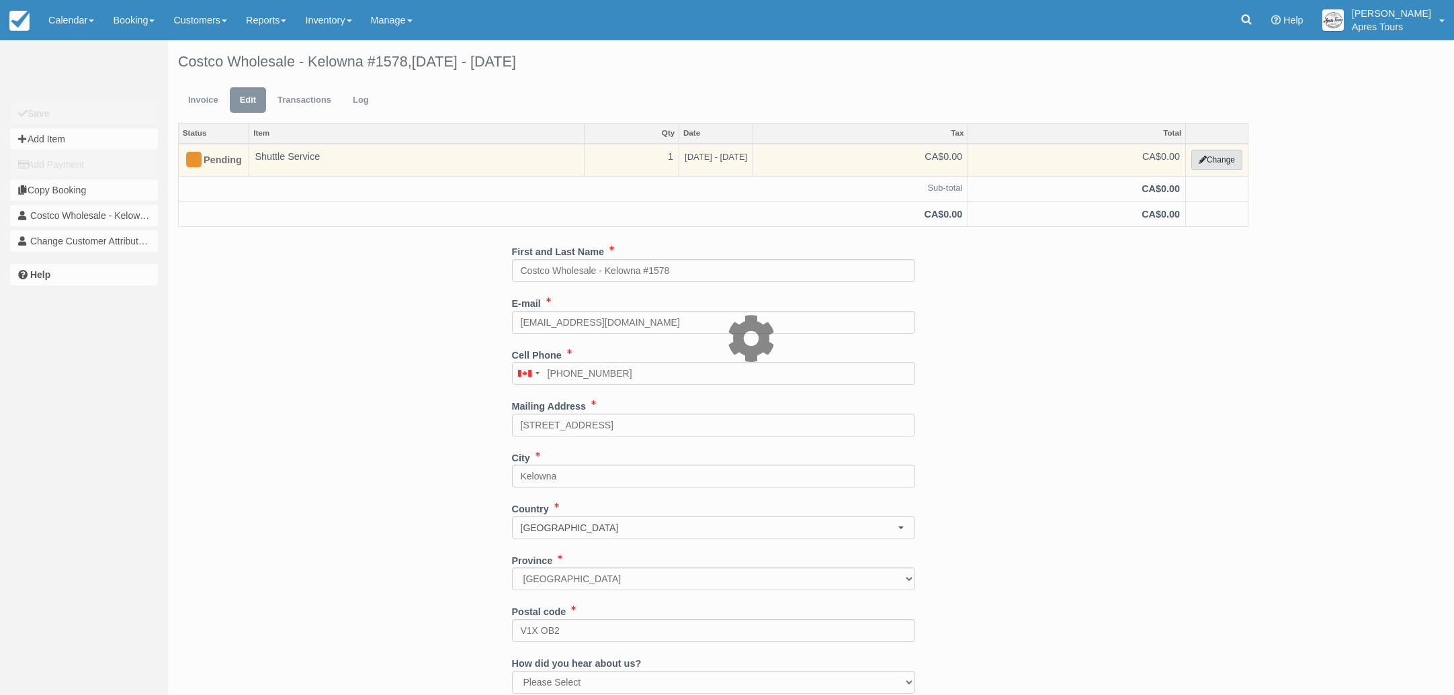
select select "4"
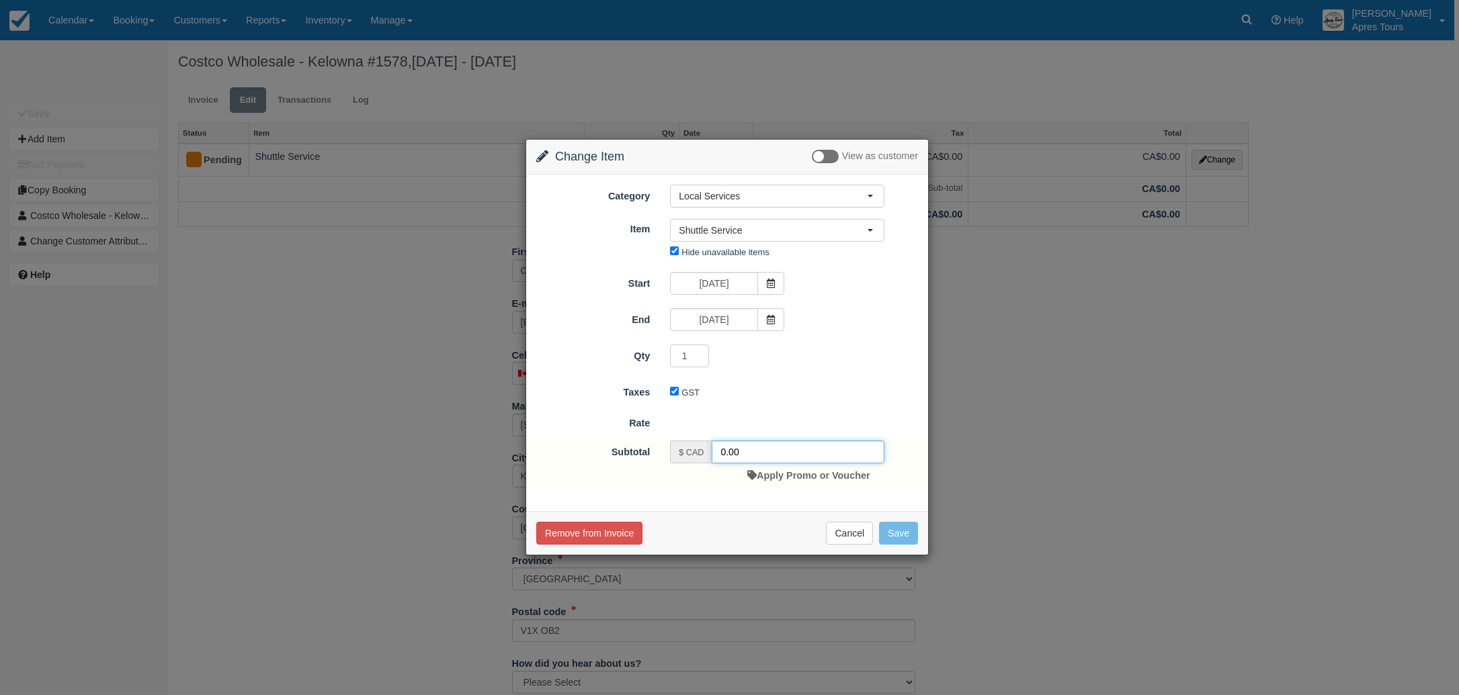
click at [721, 451] on input "0.00" at bounding box center [798, 452] width 173 height 23
type input "4900.00"
click at [913, 542] on button "Save" at bounding box center [898, 536] width 39 height 23
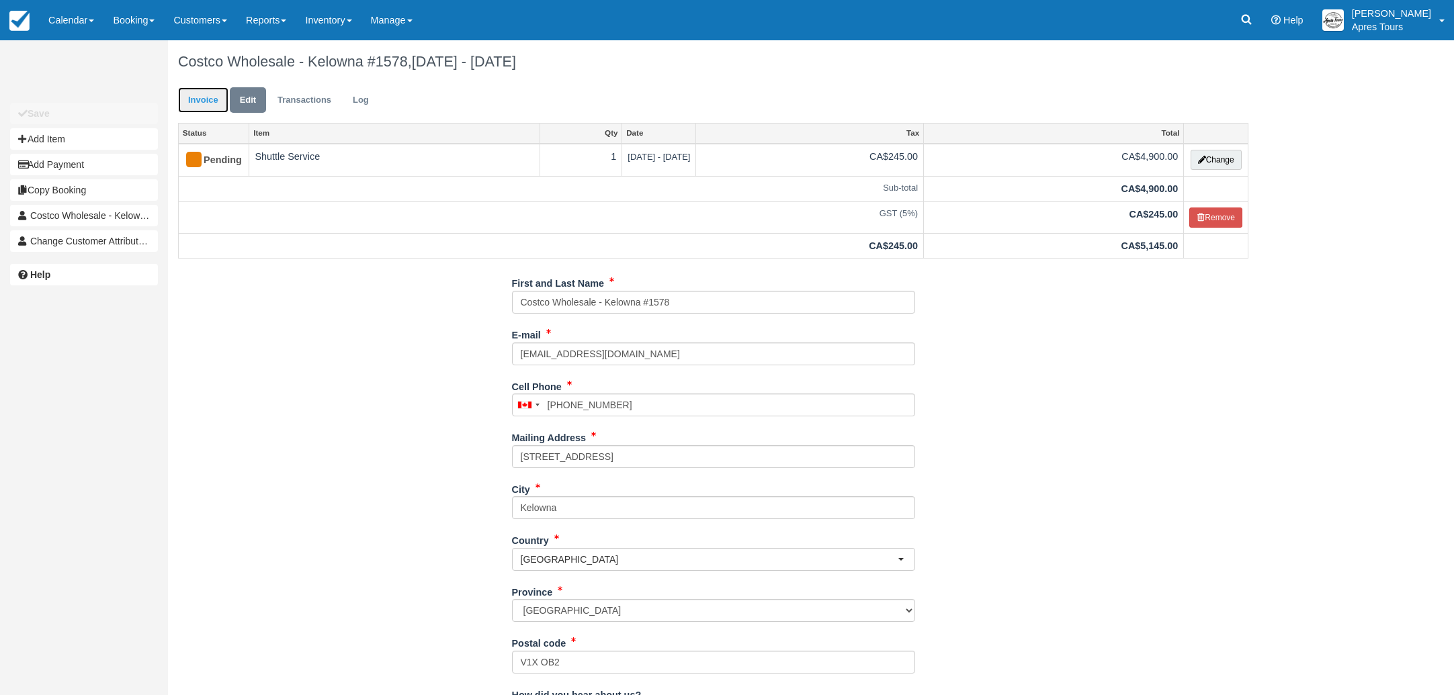
click at [206, 103] on link "Invoice" at bounding box center [203, 100] width 50 height 26
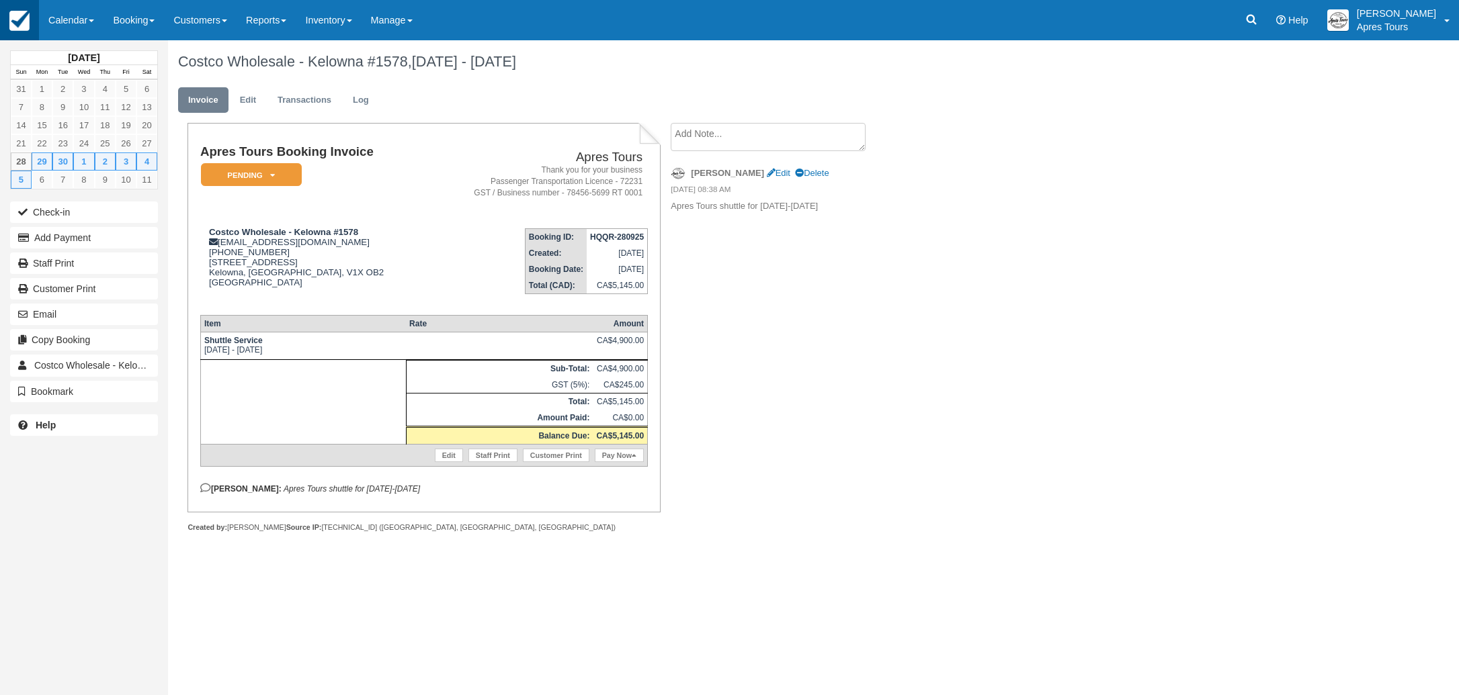
click at [25, 22] on img at bounding box center [19, 21] width 20 height 20
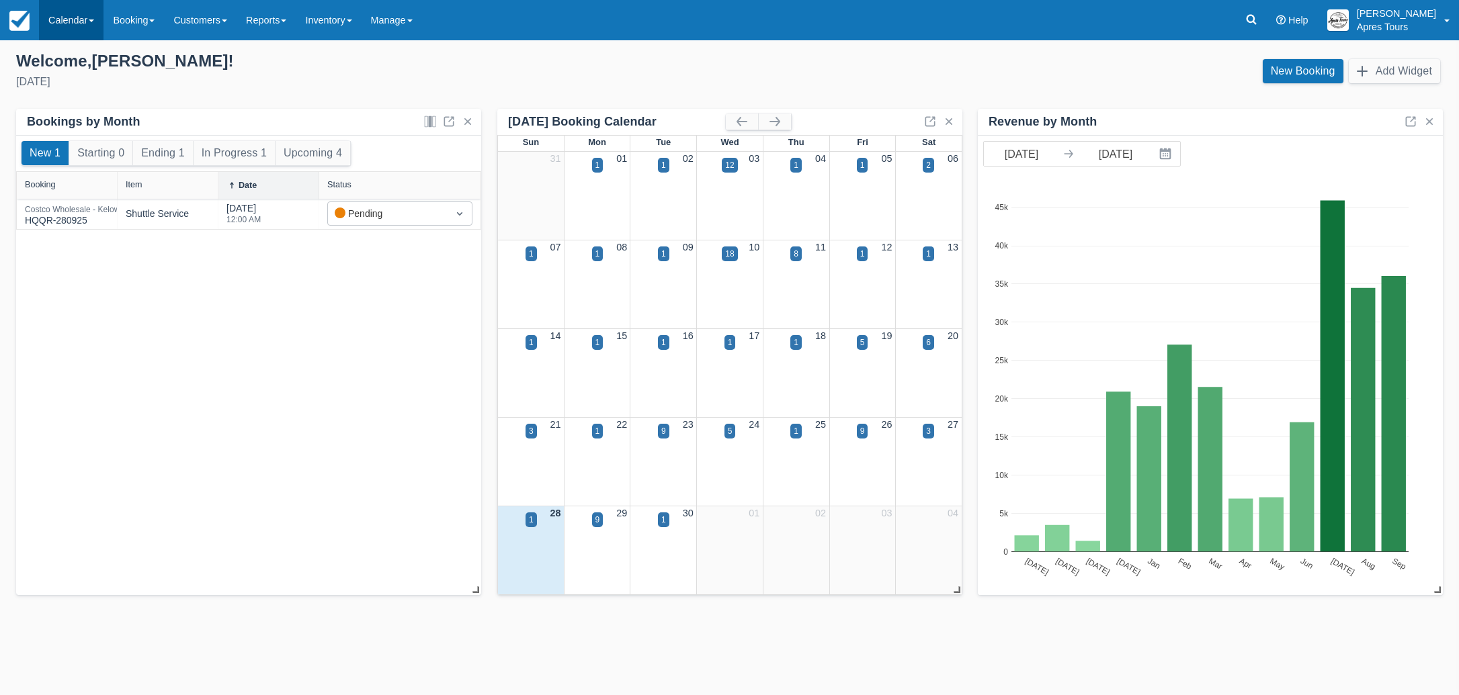
click at [67, 25] on link "Calendar" at bounding box center [71, 20] width 65 height 40
click at [72, 130] on link "Month" at bounding box center [93, 127] width 106 height 28
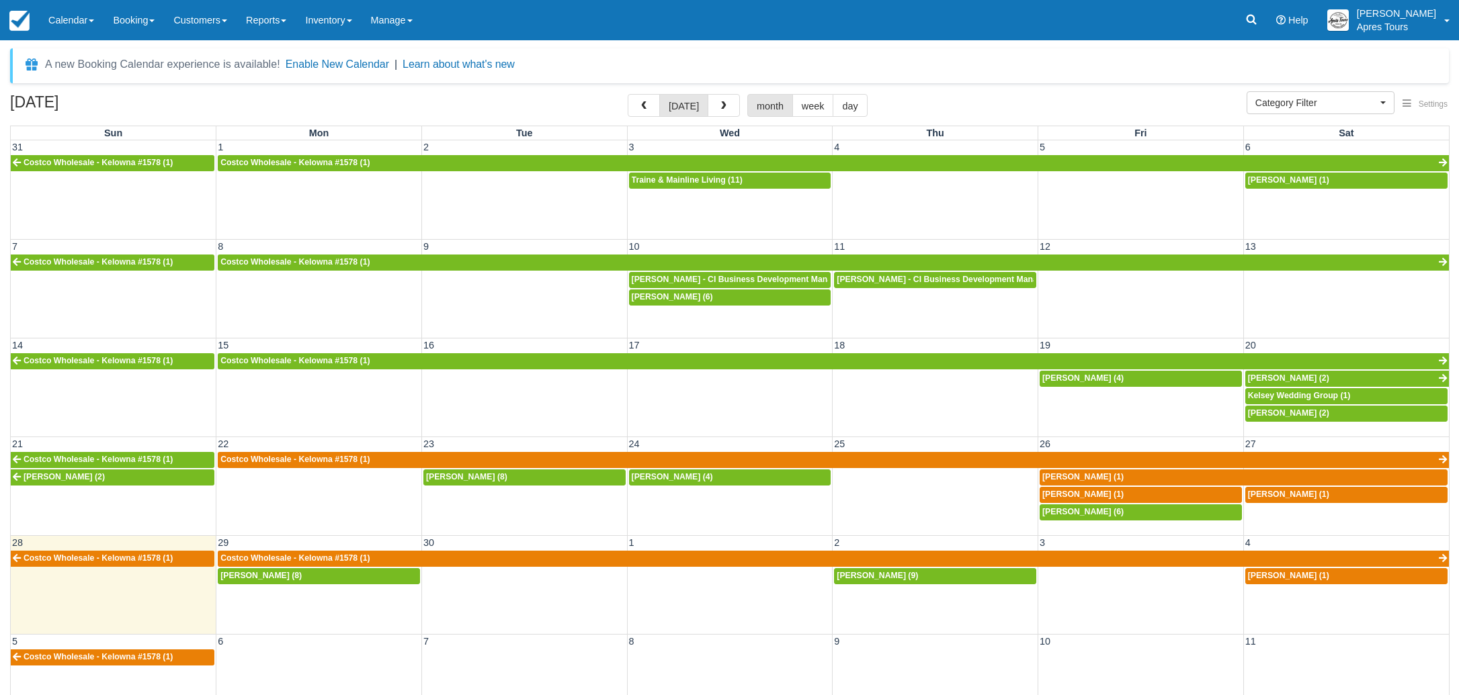
select select
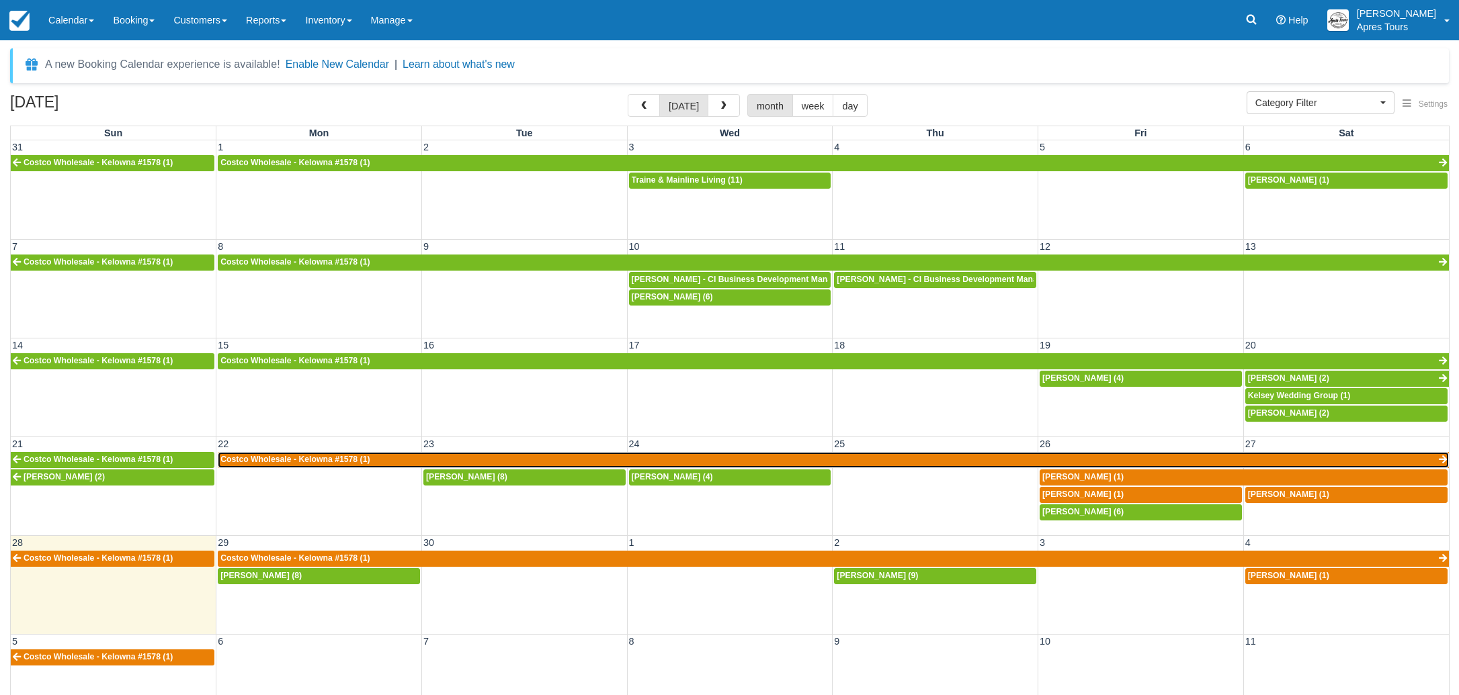
click at [367, 461] on span "Costco Wholesale - Kelowna #1578 (1)" at bounding box center [294, 459] width 149 height 9
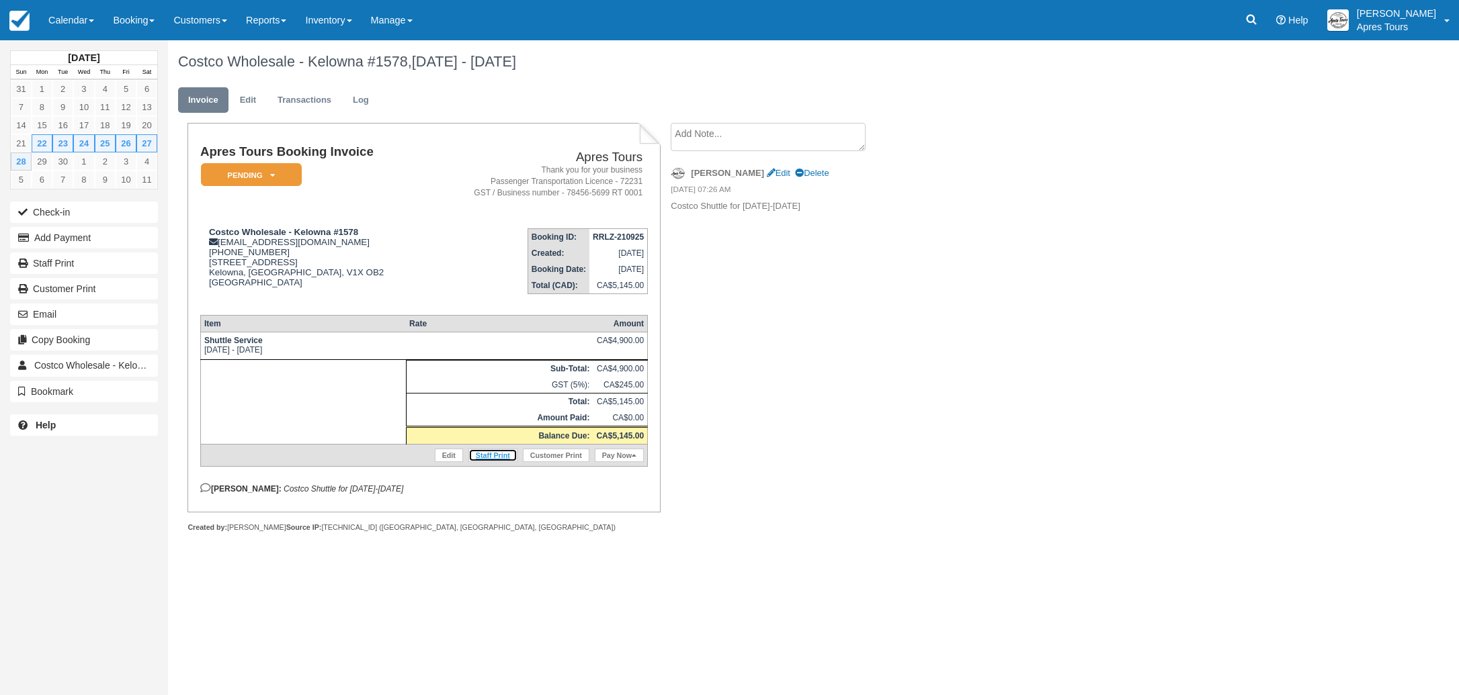
click at [491, 462] on link "Staff Print" at bounding box center [492, 455] width 49 height 13
click at [70, 21] on link "Calendar" at bounding box center [71, 20] width 65 height 40
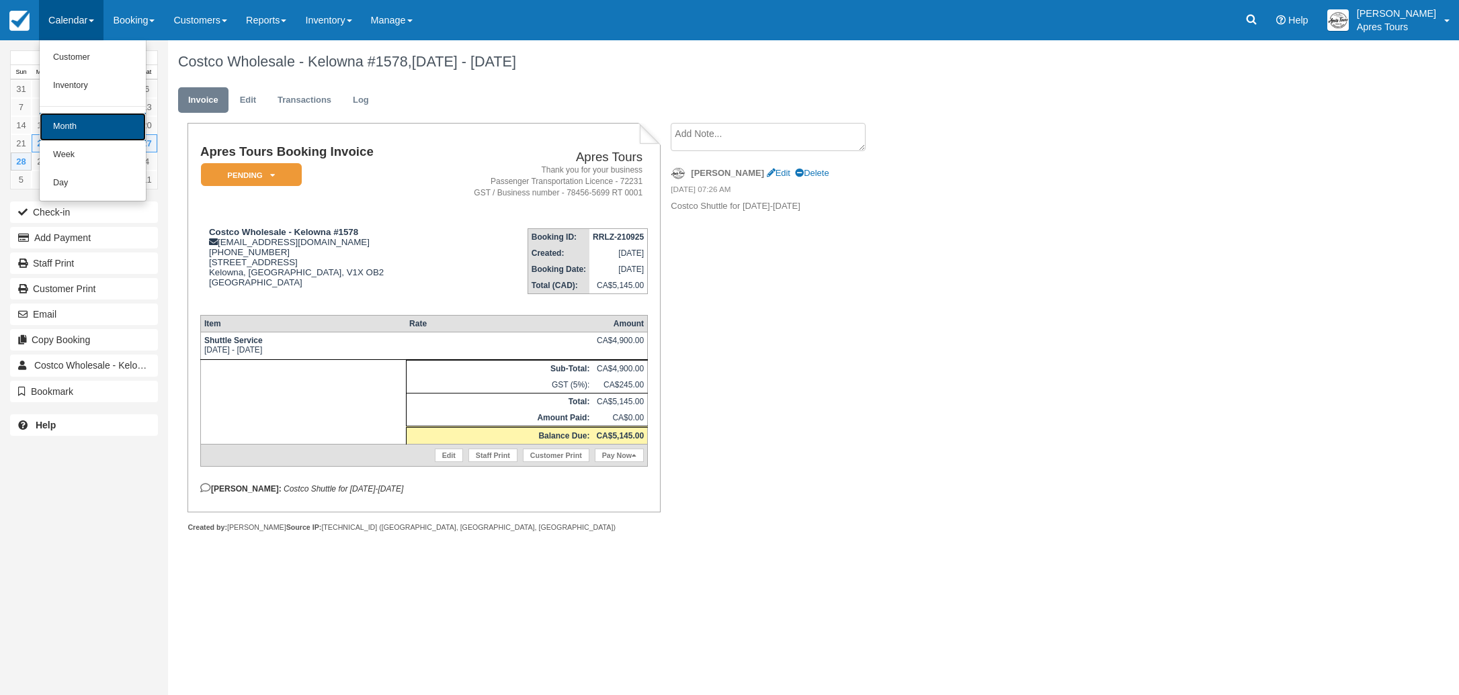
click at [82, 130] on link "Month" at bounding box center [93, 127] width 106 height 28
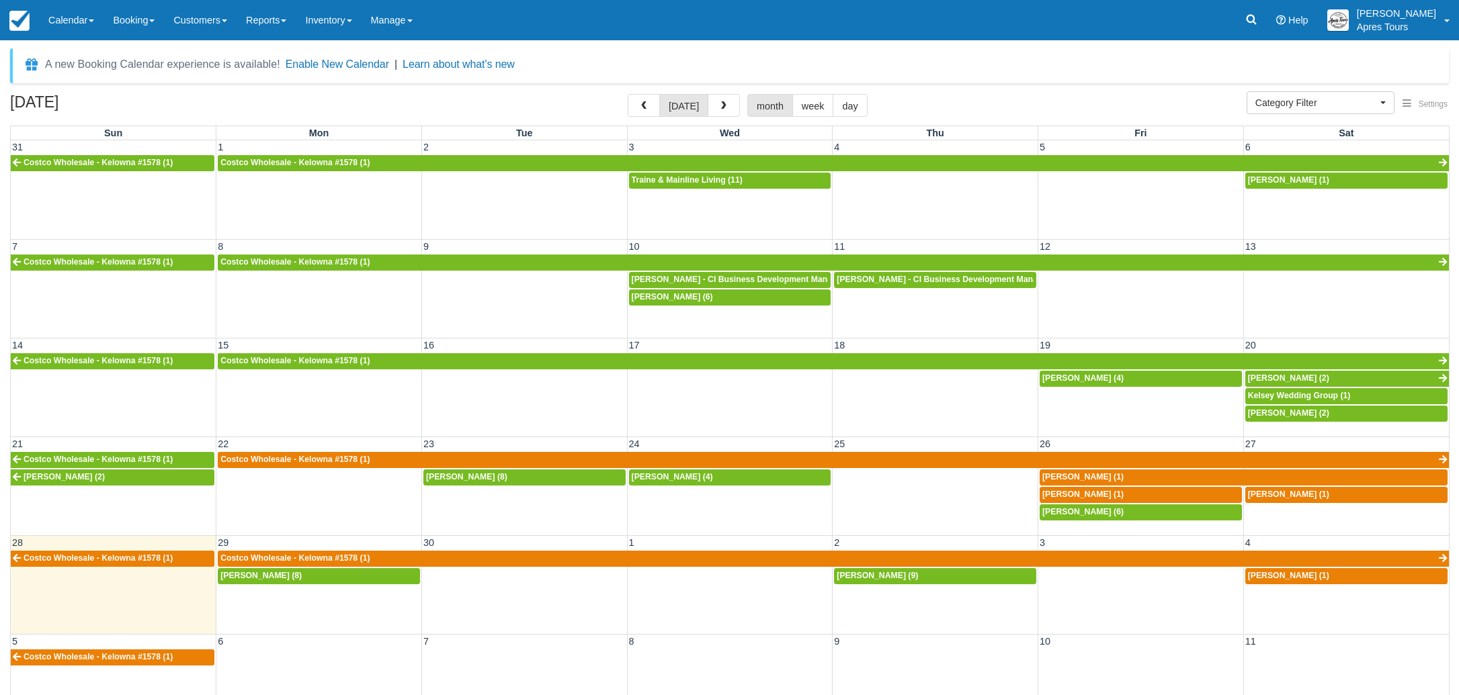
select select
click at [727, 110] on button "button" at bounding box center [724, 105] width 32 height 23
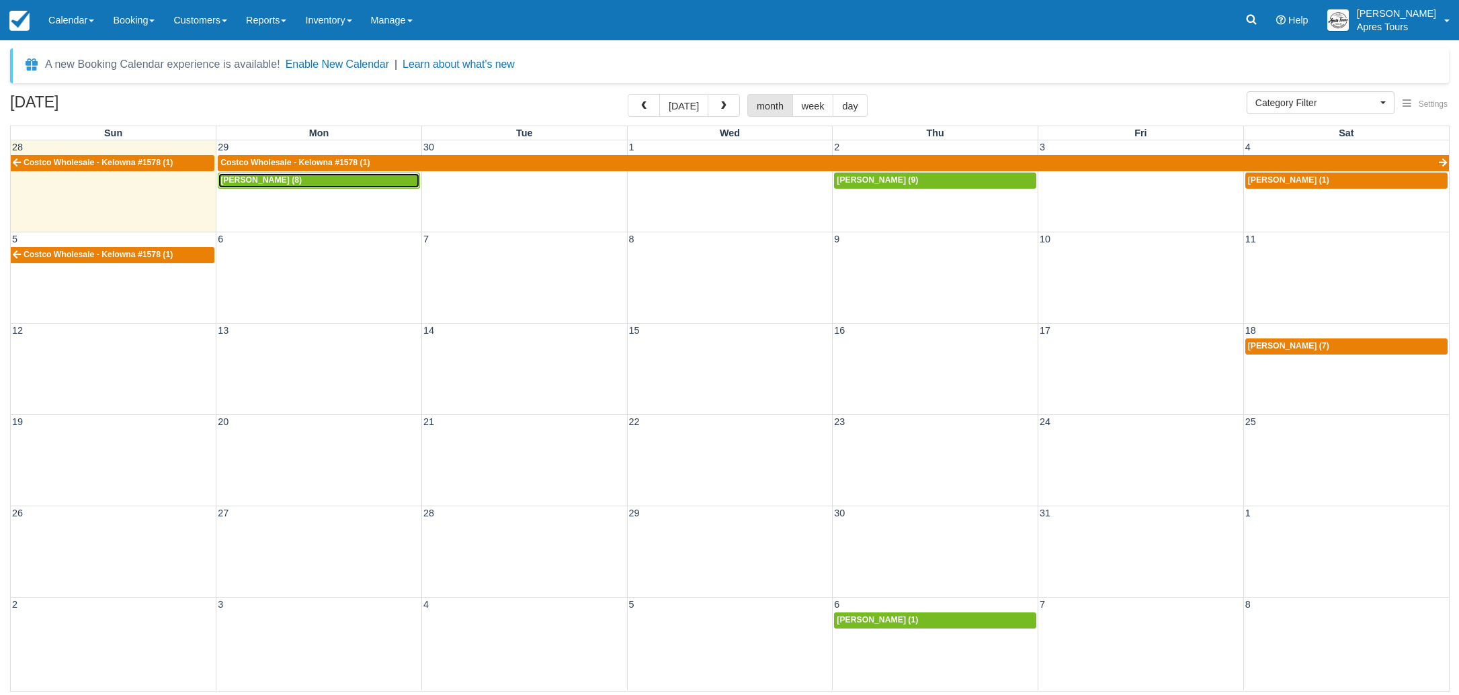
click at [319, 179] on div "Dale Rose (8)" at bounding box center [318, 180] width 197 height 11
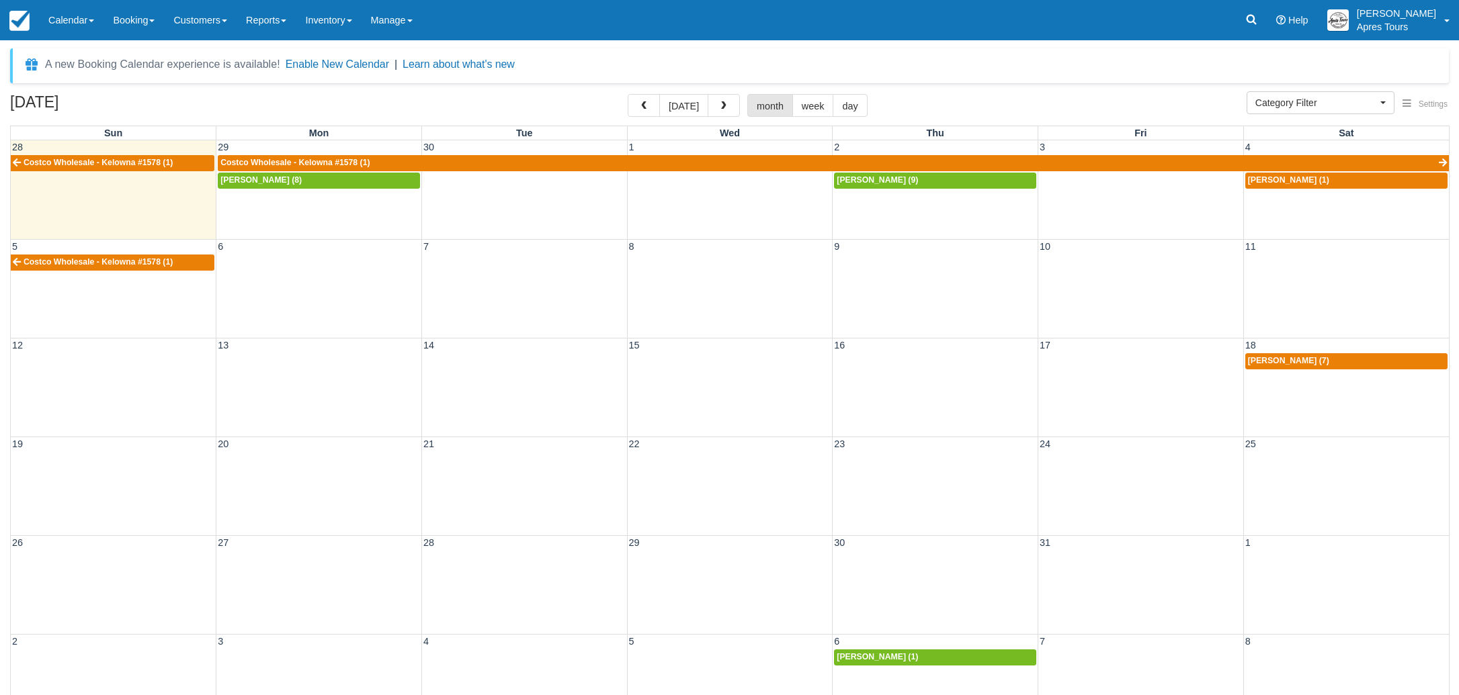
select select
click at [945, 177] on div "Jade Stevenson (9)" at bounding box center [935, 180] width 197 height 11
